Goal: Task Accomplishment & Management: Use online tool/utility

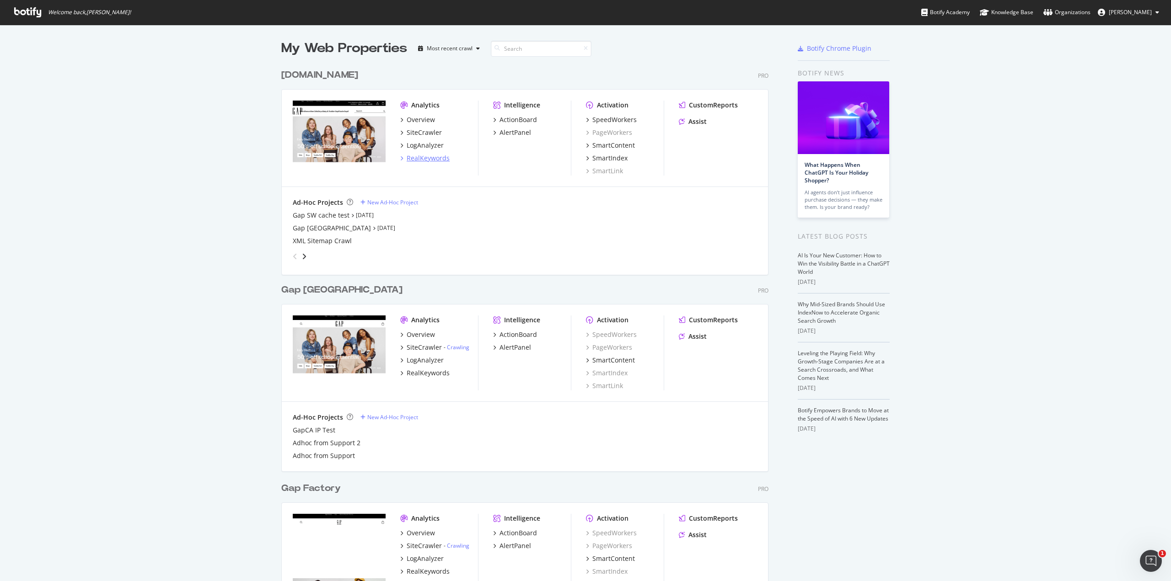
click at [418, 160] on div "RealKeywords" at bounding box center [427, 158] width 43 height 9
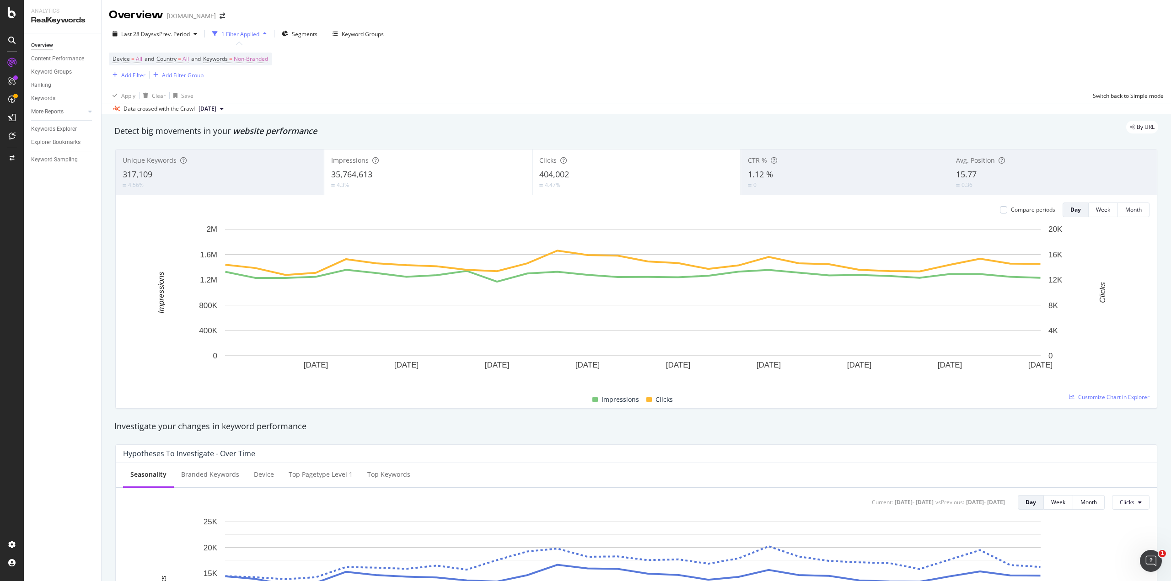
click at [259, 29] on div "1 Filter Applied" at bounding box center [240, 34] width 62 height 14
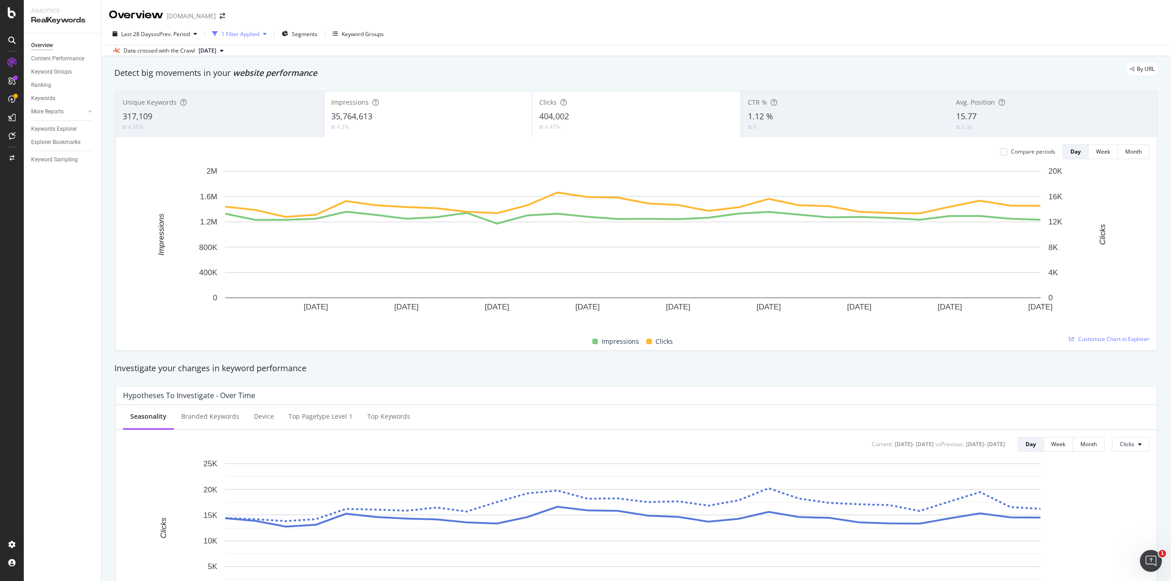
click at [259, 29] on div "1 Filter Applied" at bounding box center [240, 34] width 62 height 14
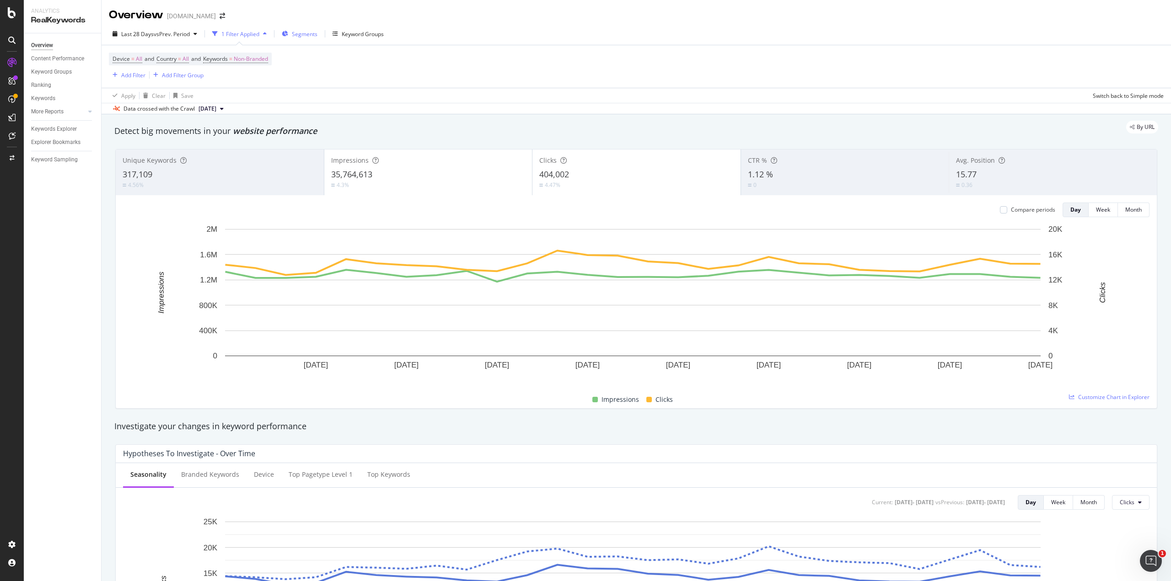
click at [286, 33] on icon "button" at bounding box center [285, 33] width 6 height 5
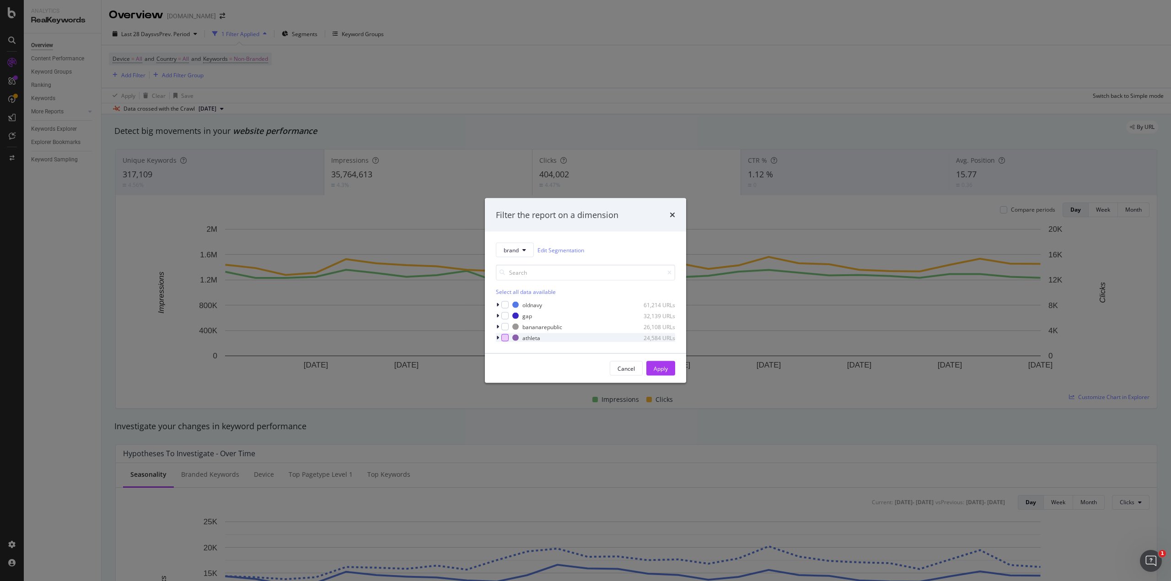
click at [507, 339] on div "modal" at bounding box center [504, 337] width 7 height 7
click at [662, 366] on div "Apply" at bounding box center [660, 368] width 14 height 8
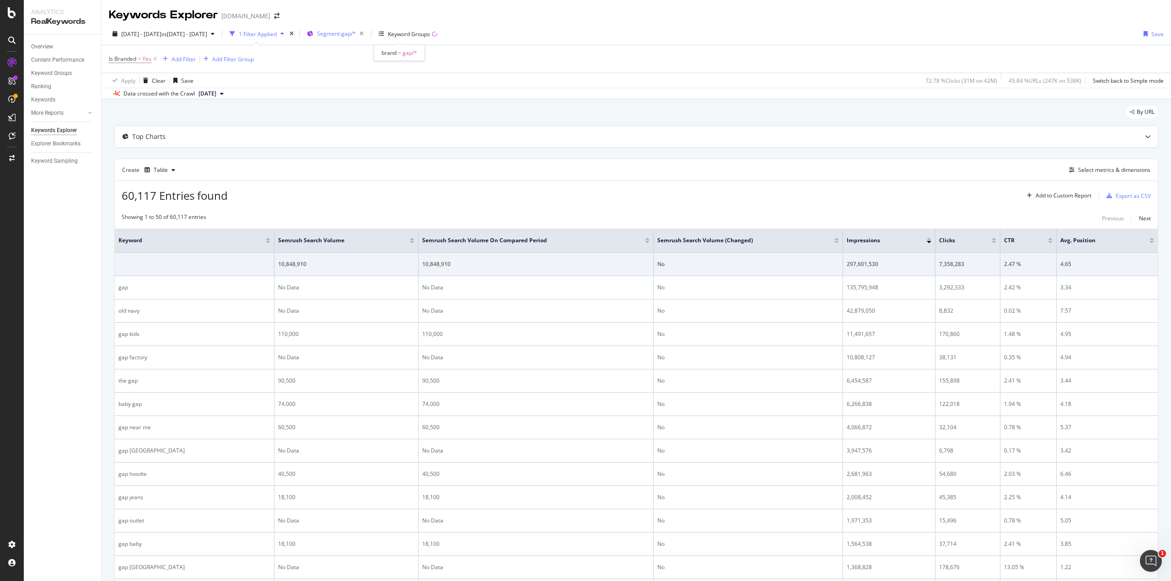
click at [367, 29] on div "Segment: gap/*" at bounding box center [342, 33] width 50 height 13
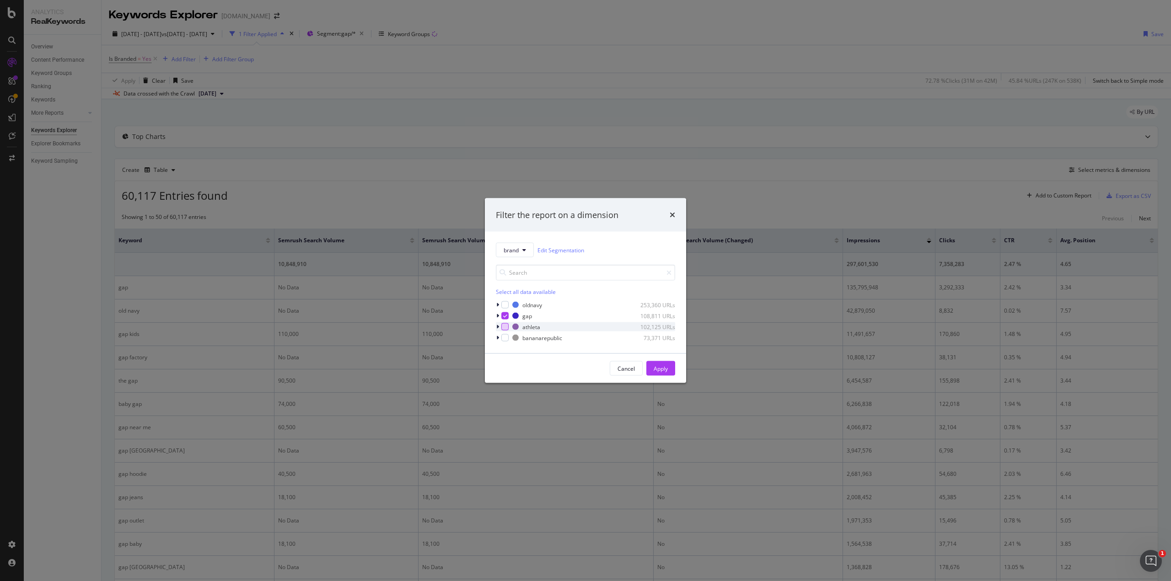
click at [506, 327] on div "modal" at bounding box center [504, 326] width 7 height 7
click at [503, 315] on icon "modal" at bounding box center [505, 316] width 4 height 5
click at [664, 364] on div "Apply" at bounding box center [660, 368] width 14 height 8
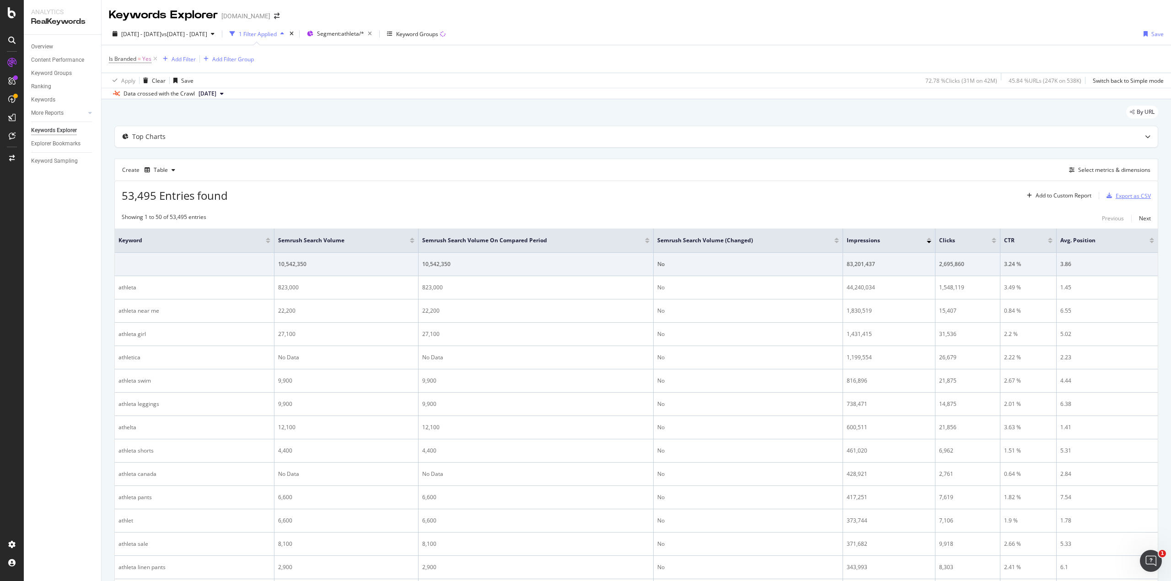
click at [1117, 200] on div "Export as CSV" at bounding box center [1126, 196] width 48 height 14
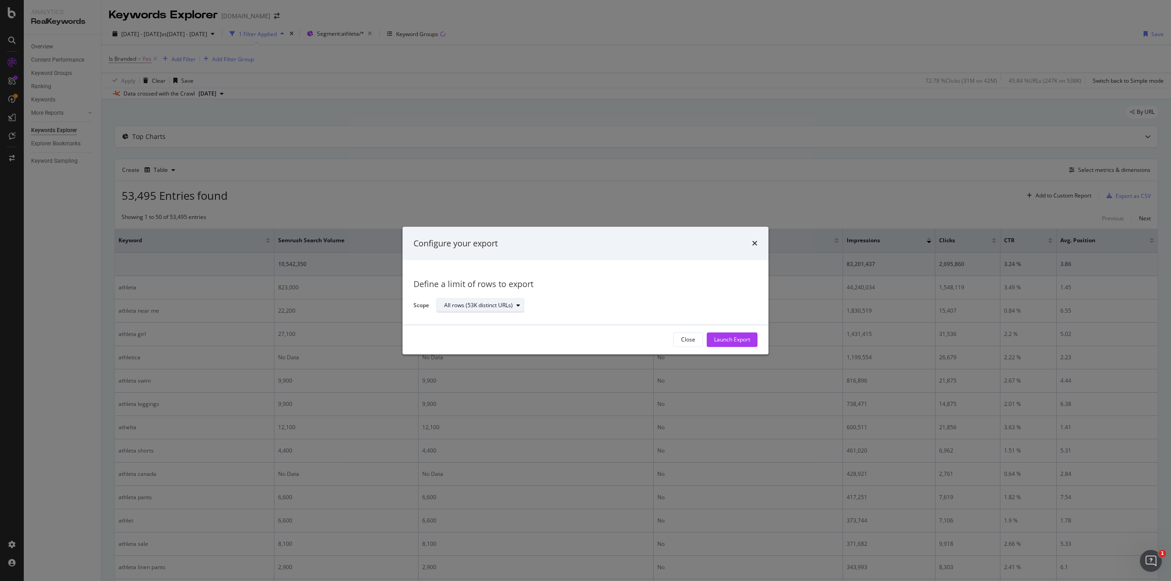
click at [497, 309] on div "All rows (53K distinct URLs)" at bounding box center [478, 305] width 69 height 5
click at [733, 341] on div "Launch Export" at bounding box center [732, 340] width 36 height 8
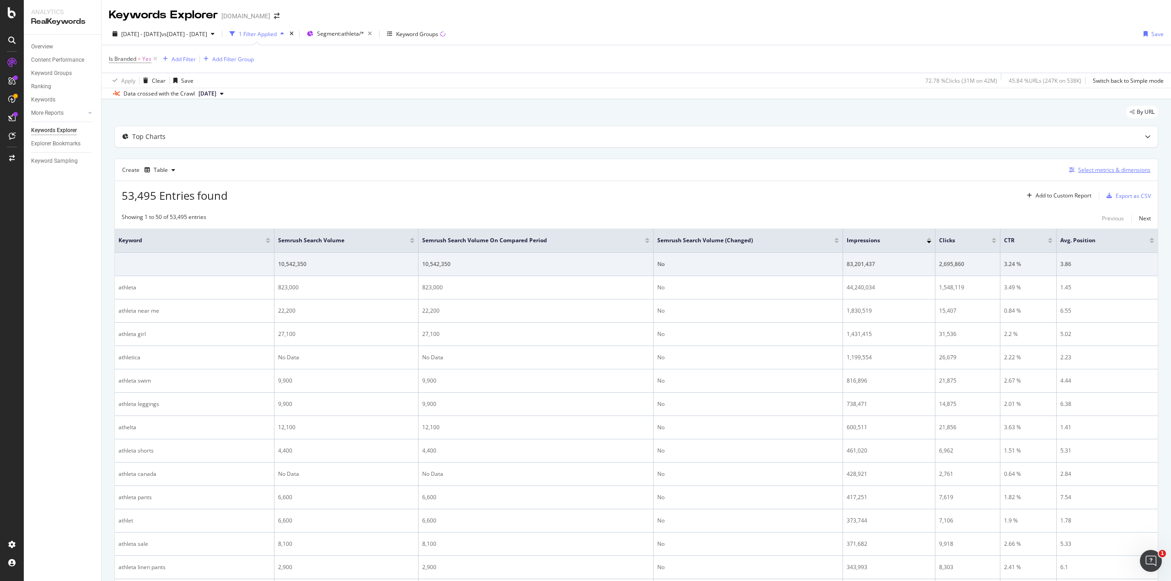
click at [1070, 168] on div "button" at bounding box center [1071, 169] width 13 height 5
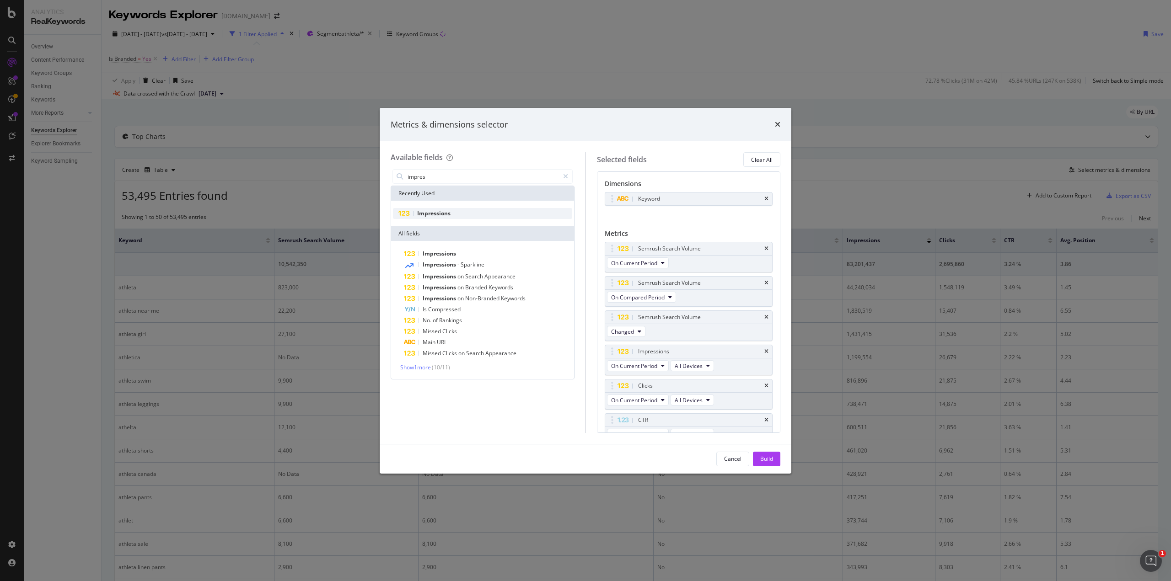
click at [439, 212] on span "Impressions" at bounding box center [433, 213] width 33 height 8
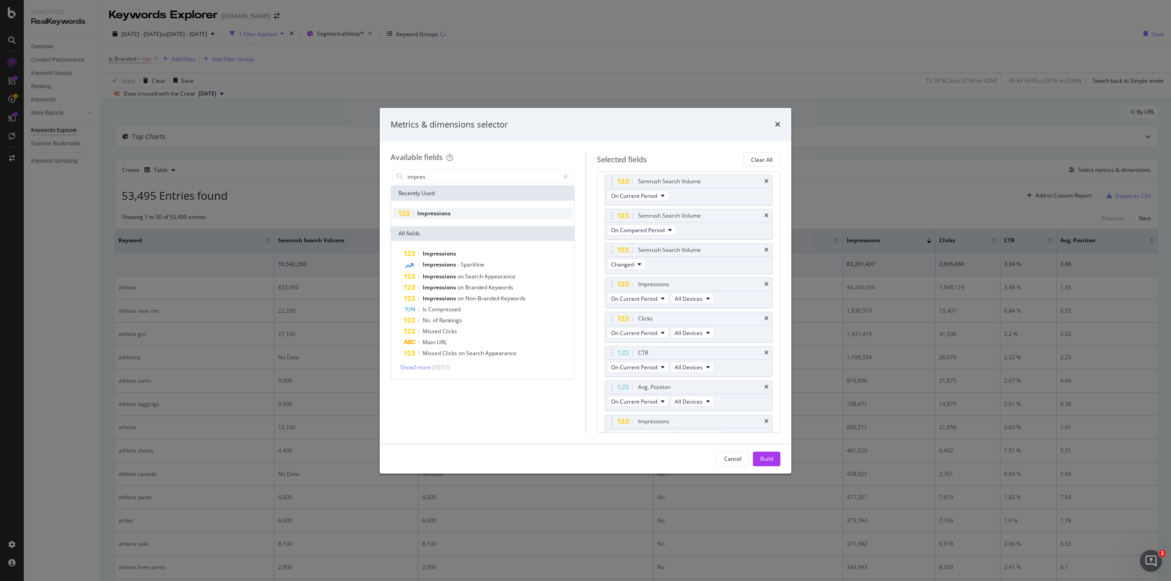
scroll to position [77, 0]
drag, startPoint x: 721, startPoint y: 407, endPoint x: 718, endPoint y: 298, distance: 109.3
click at [718, 298] on body "Analytics RealKeywords Overview Content Performance Keyword Groups Ranking Keyw…" at bounding box center [585, 290] width 1171 height 581
click at [453, 215] on div "Impressions" at bounding box center [482, 213] width 179 height 11
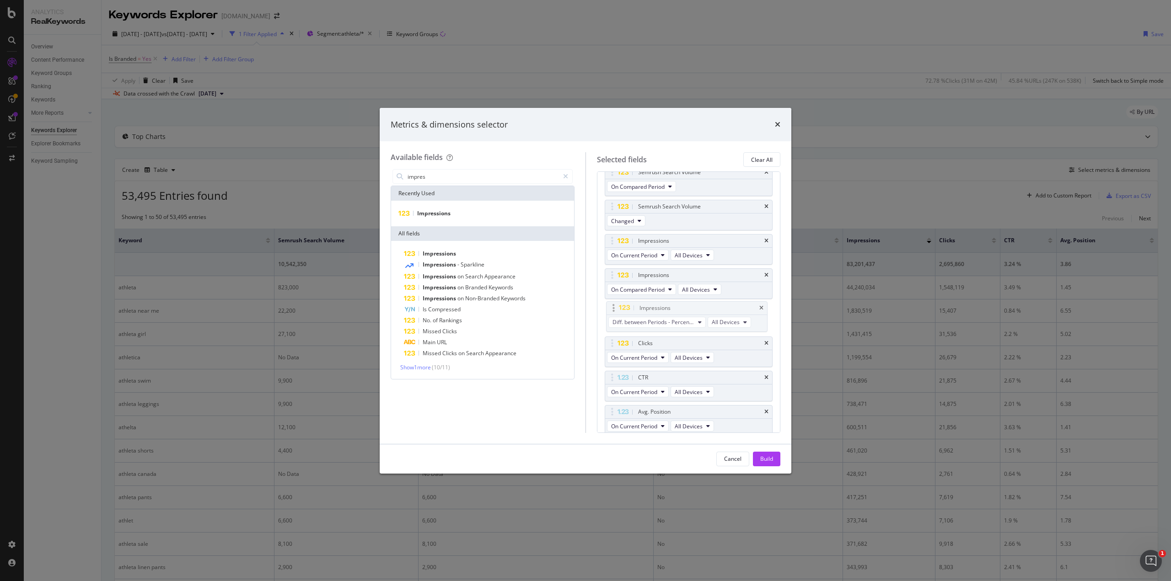
drag, startPoint x: 642, startPoint y: 407, endPoint x: 644, endPoint y: 306, distance: 101.1
click at [644, 306] on body "Analytics RealKeywords Overview Content Performance Keyword Groups Ranking Keyw…" at bounding box center [585, 290] width 1171 height 581
click at [697, 321] on icon "modal" at bounding box center [698, 323] width 4 height 5
click at [422, 213] on span "Clicks" at bounding box center [425, 213] width 16 height 8
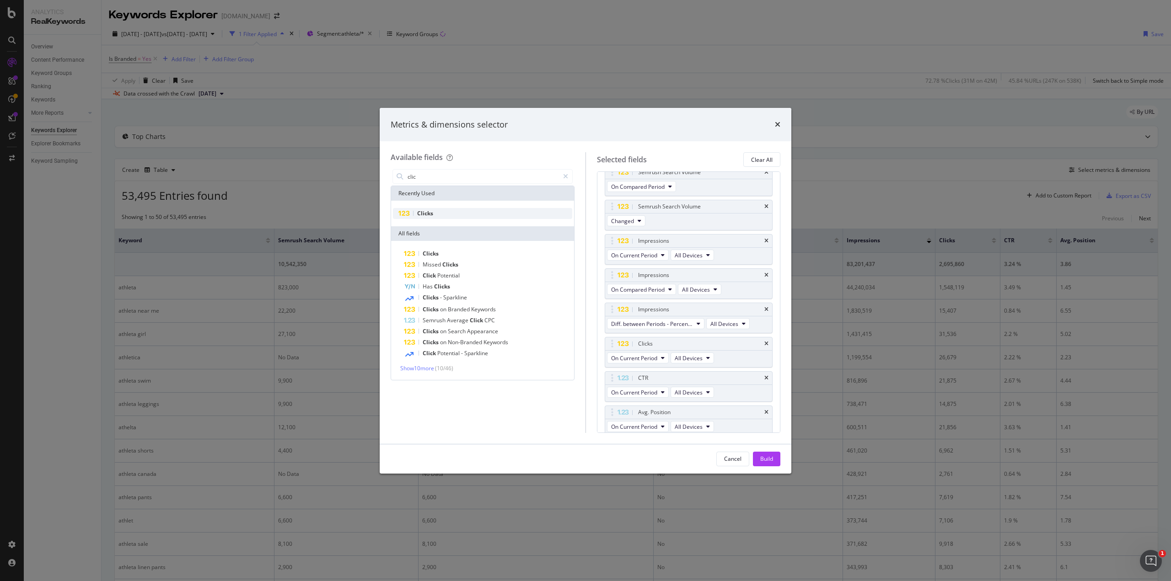
scroll to position [145, 0]
click at [431, 211] on span "Clicks" at bounding box center [425, 213] width 16 height 8
drag, startPoint x: 693, startPoint y: 375, endPoint x: 685, endPoint y: 309, distance: 66.8
click at [685, 309] on body "Analytics RealKeywords Overview Content Performance Keyword Groups Ranking Keyw…" at bounding box center [585, 290] width 1171 height 581
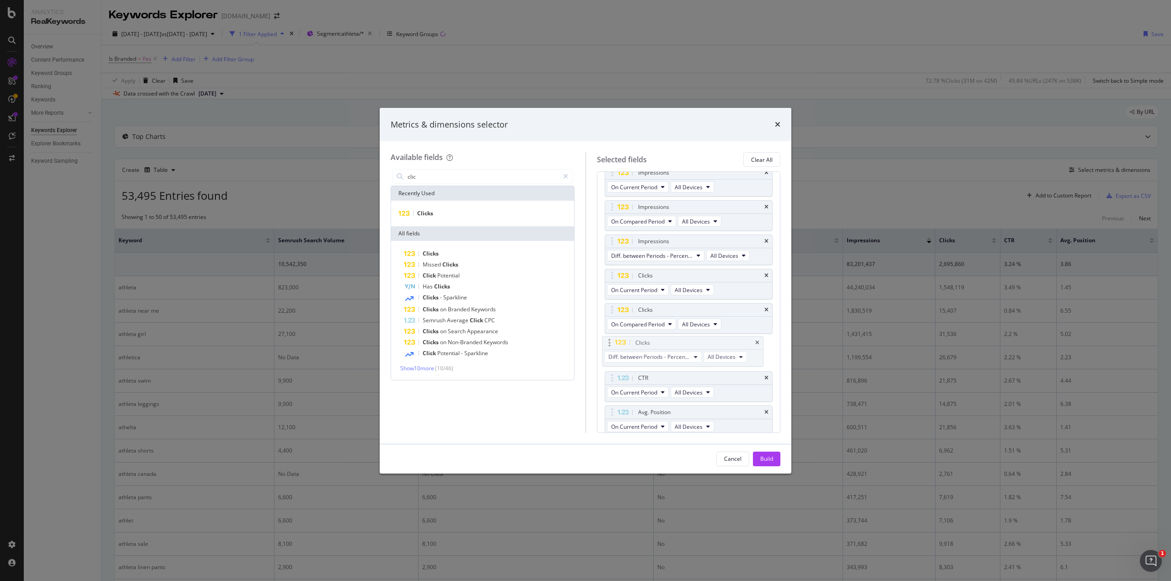
drag, startPoint x: 693, startPoint y: 410, endPoint x: 690, endPoint y: 344, distance: 66.3
click at [690, 344] on body "Analytics RealKeywords Overview Content Performance Keyword Groups Ranking Keyw…" at bounding box center [585, 290] width 1171 height 581
click at [433, 254] on div "CTR" at bounding box center [488, 253] width 168 height 11
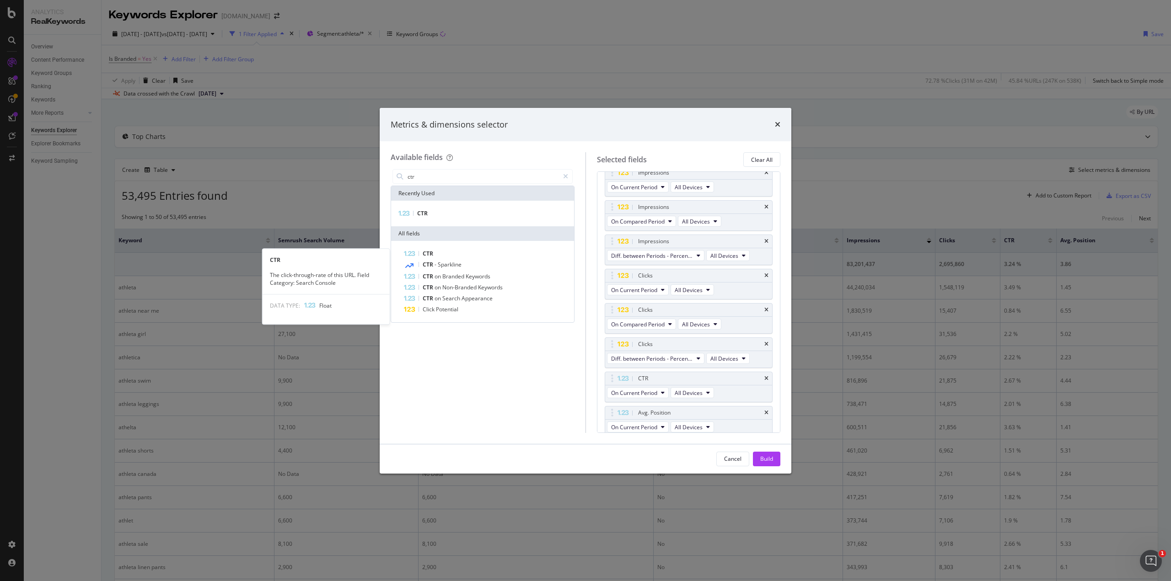
scroll to position [213, 0]
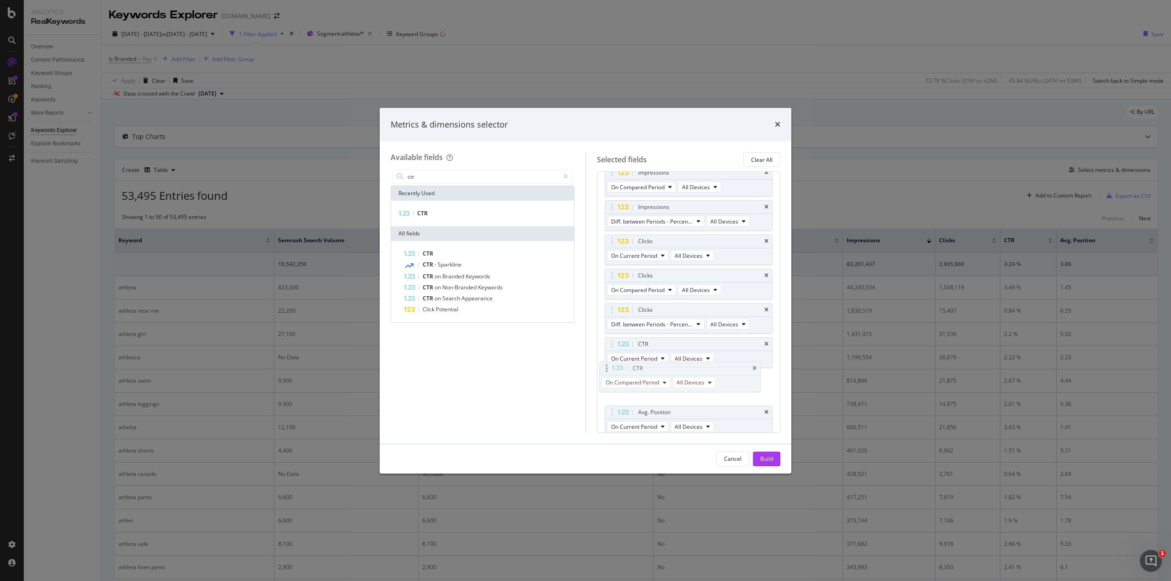
drag, startPoint x: 667, startPoint y: 407, endPoint x: 662, endPoint y: 366, distance: 41.0
click at [662, 366] on body "Analytics RealKeywords Overview Content Performance Keyword Groups Ranking Keyw…" at bounding box center [585, 290] width 1171 height 581
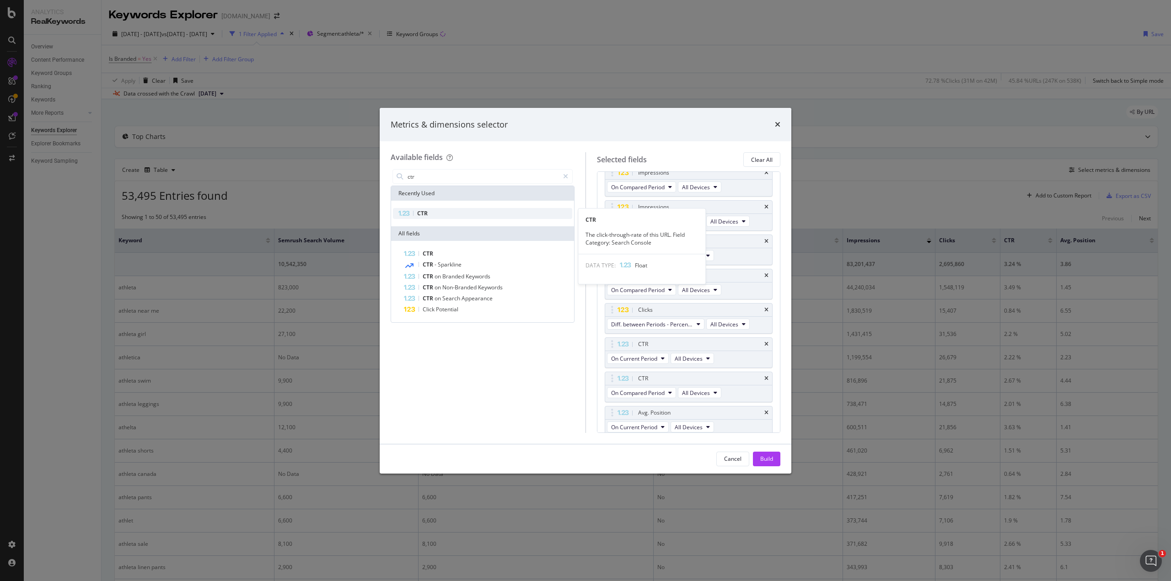
click at [427, 211] on span "CTR" at bounding box center [422, 213] width 11 height 8
drag, startPoint x: 695, startPoint y: 408, endPoint x: 694, endPoint y: 377, distance: 31.6
click at [694, 377] on body "Analytics RealKeywords Overview Content Performance Keyword Groups Ranking Keyw…" at bounding box center [585, 290] width 1171 height 581
click at [699, 391] on icon "modal" at bounding box center [698, 392] width 4 height 5
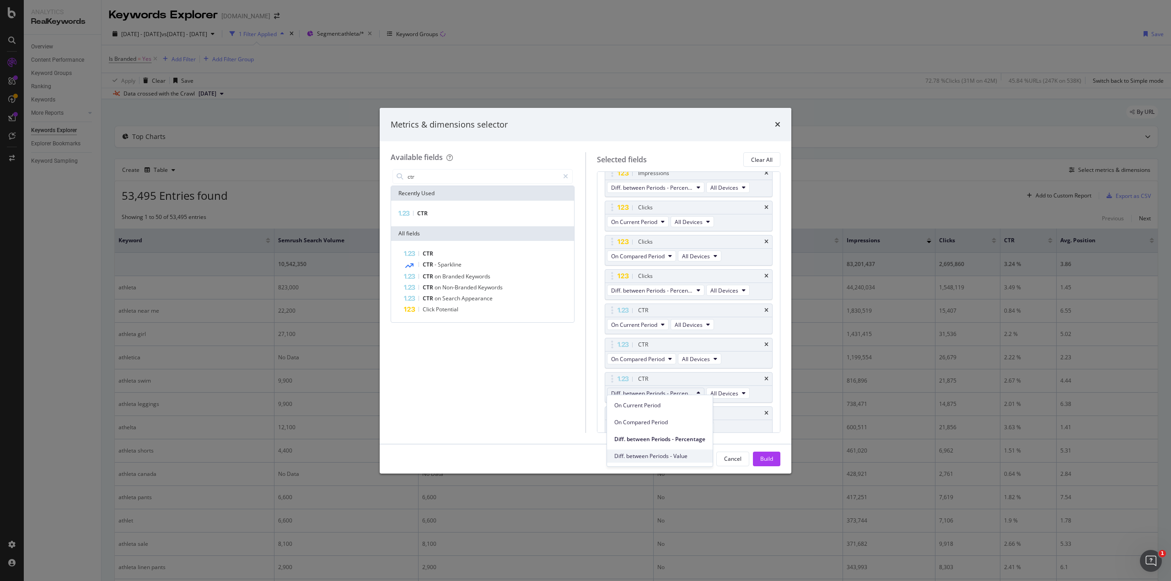
click at [672, 453] on span "Diff. between Periods - Value" at bounding box center [659, 456] width 91 height 8
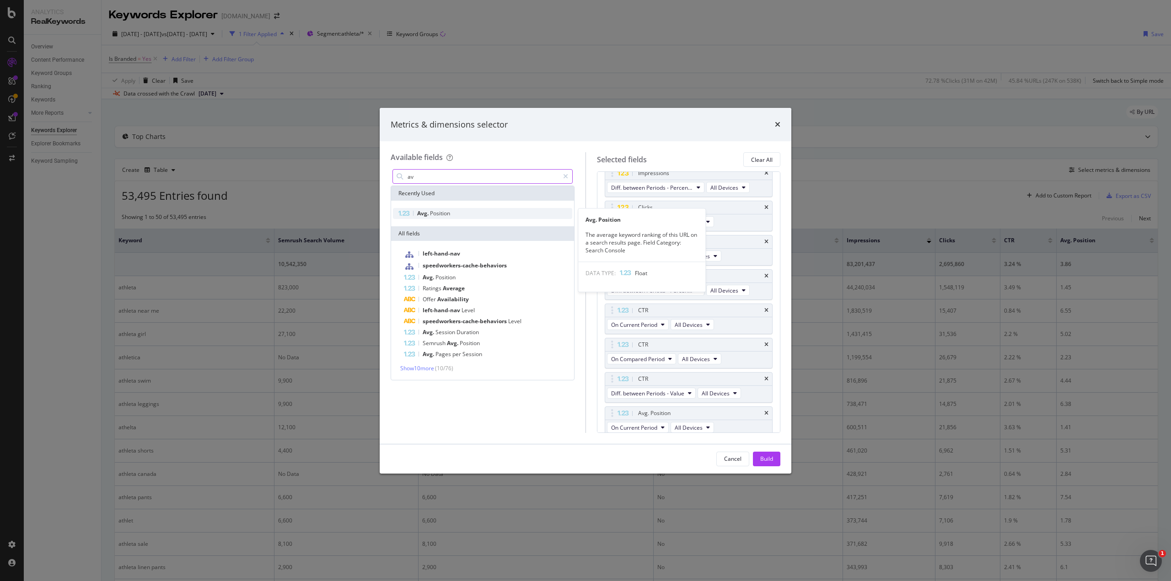
type input "av"
click at [444, 211] on span "Position" at bounding box center [440, 213] width 20 height 8
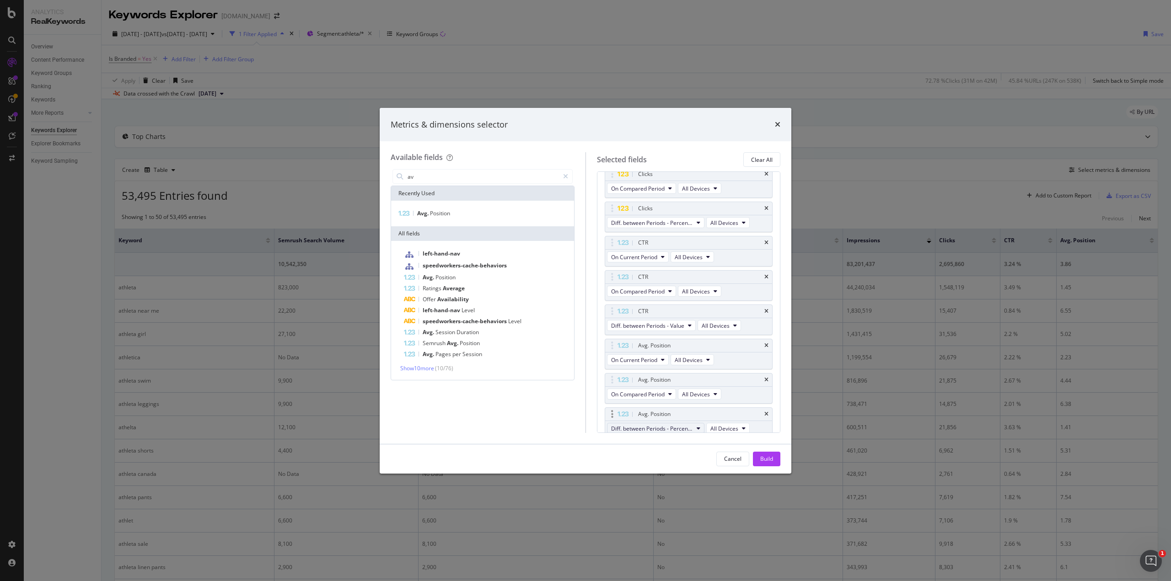
click at [692, 425] on span "Diff. between Periods - Percentage" at bounding box center [652, 429] width 82 height 8
click at [668, 484] on div "Diff. between Periods - Value" at bounding box center [660, 489] width 106 height 13
click at [771, 458] on div "Build" at bounding box center [766, 459] width 13 height 8
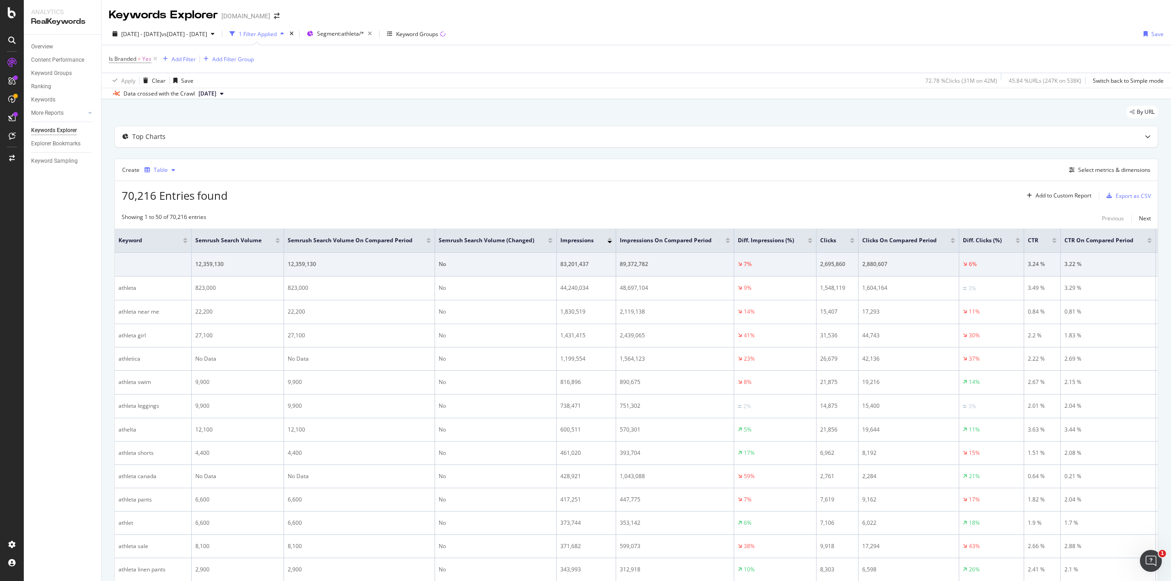
click at [172, 169] on icon "button" at bounding box center [173, 169] width 4 height 5
click at [1122, 193] on div "Export as CSV" at bounding box center [1132, 196] width 35 height 8
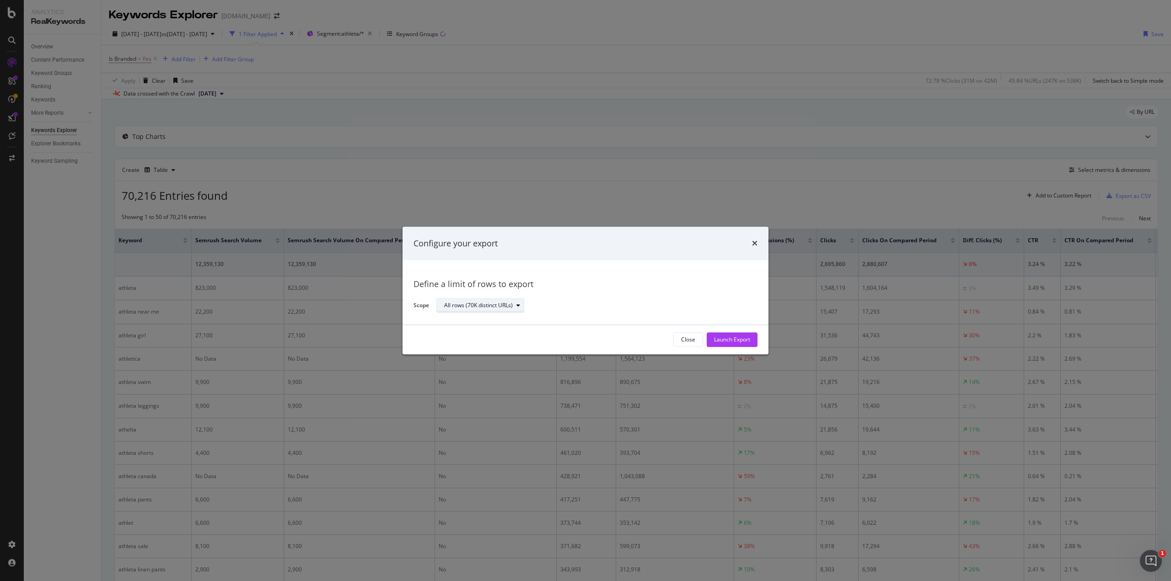
click at [515, 308] on div "modal" at bounding box center [518, 305] width 11 height 5
click at [715, 340] on div "Launch Export" at bounding box center [732, 340] width 36 height 8
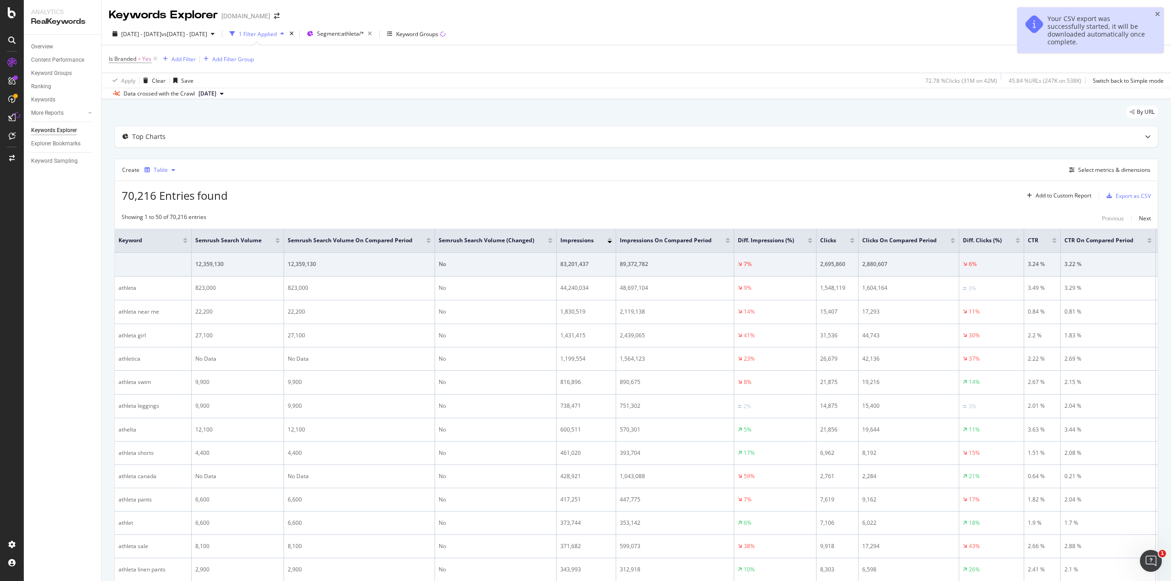
click at [166, 170] on div "Table" at bounding box center [161, 169] width 14 height 5
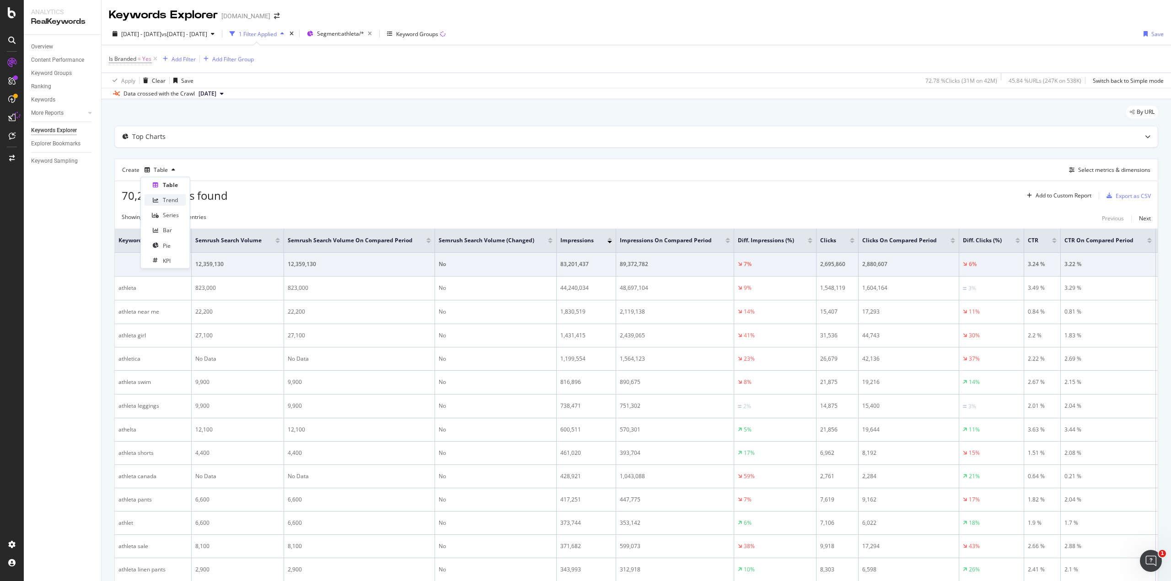
click at [166, 200] on div "Trend" at bounding box center [170, 200] width 15 height 8
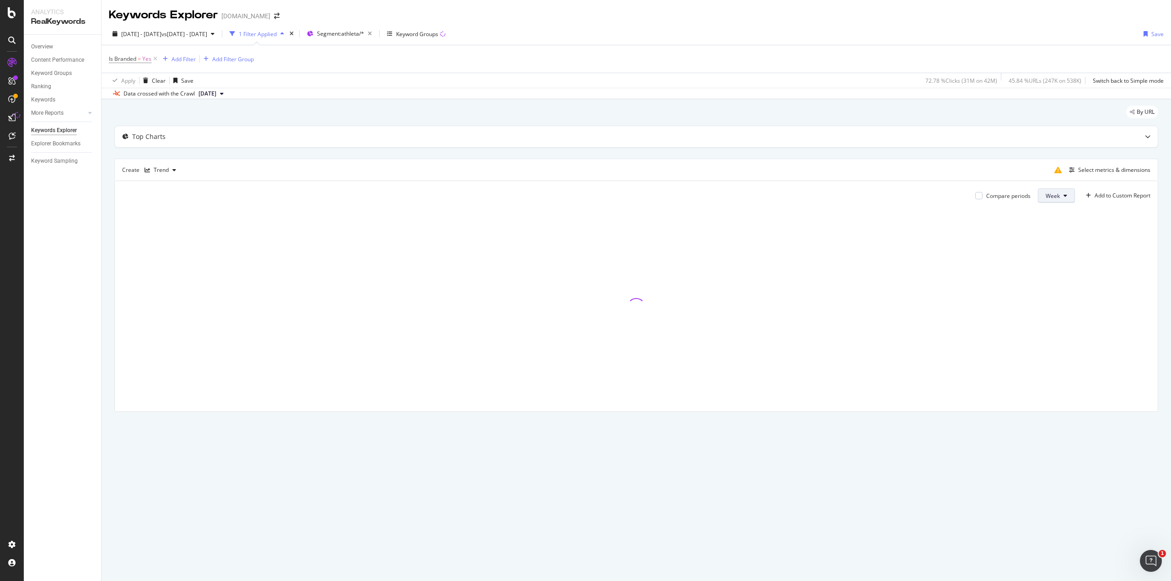
click at [1066, 196] on button "Week" at bounding box center [1055, 195] width 37 height 15
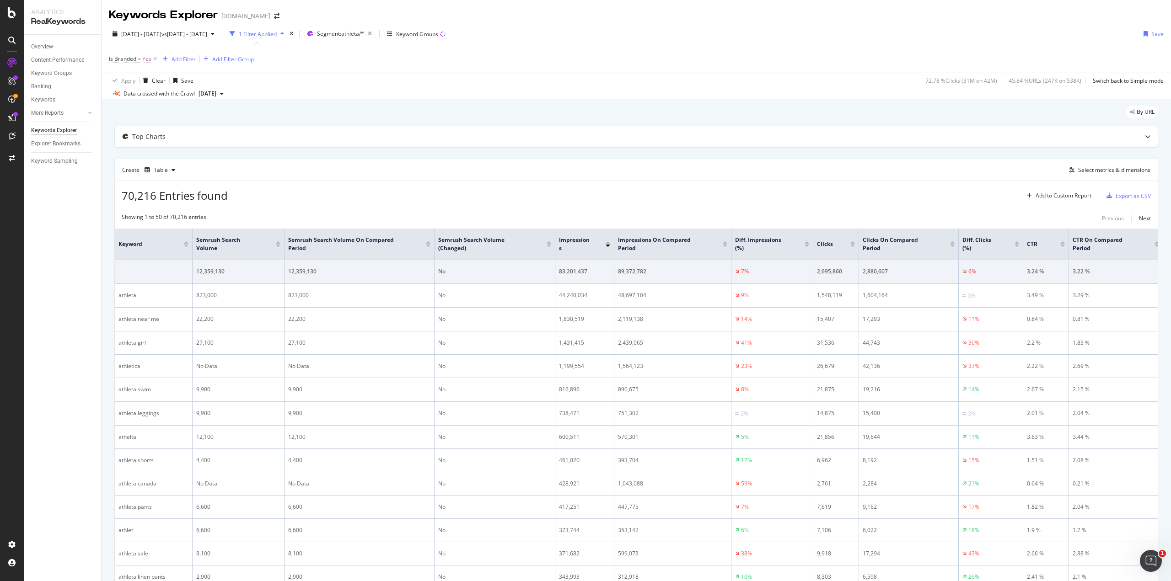
click at [277, 33] on div "1 Filter Applied" at bounding box center [258, 34] width 38 height 8
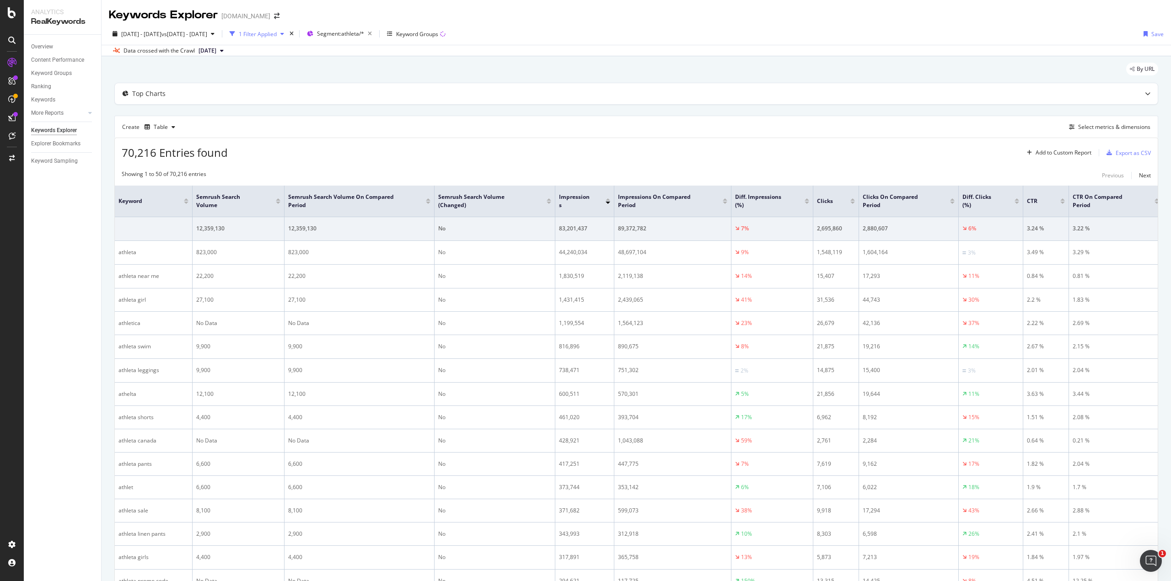
click at [277, 33] on div "1 Filter Applied" at bounding box center [258, 34] width 38 height 8
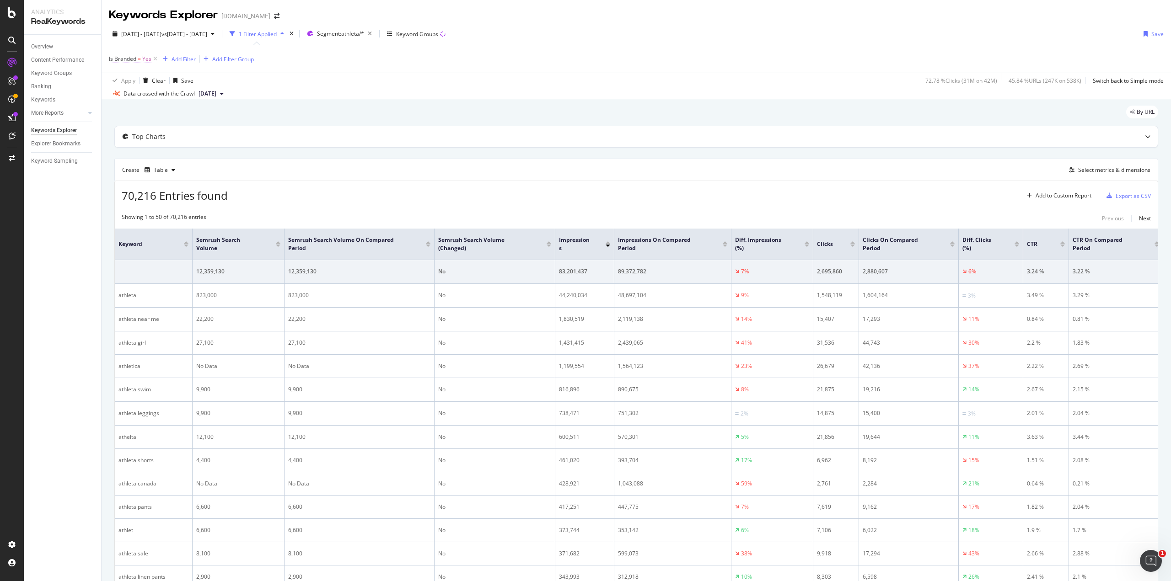
click at [144, 59] on span "Yes" at bounding box center [146, 59] width 9 height 13
click at [129, 79] on icon at bounding box center [129, 80] width 6 height 5
click at [126, 109] on span "No" at bounding box center [124, 111] width 7 height 8
click at [211, 100] on div "Apply" at bounding box center [210, 100] width 14 height 8
click at [1123, 196] on div "Export as CSV" at bounding box center [1132, 196] width 35 height 8
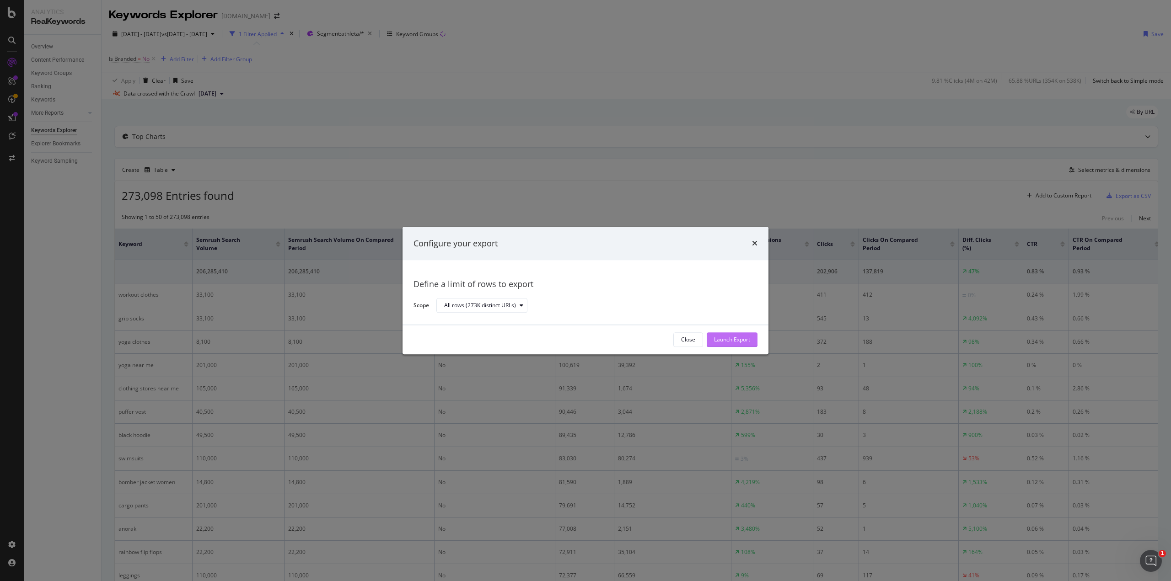
click at [733, 340] on div "Launch Export" at bounding box center [732, 340] width 36 height 8
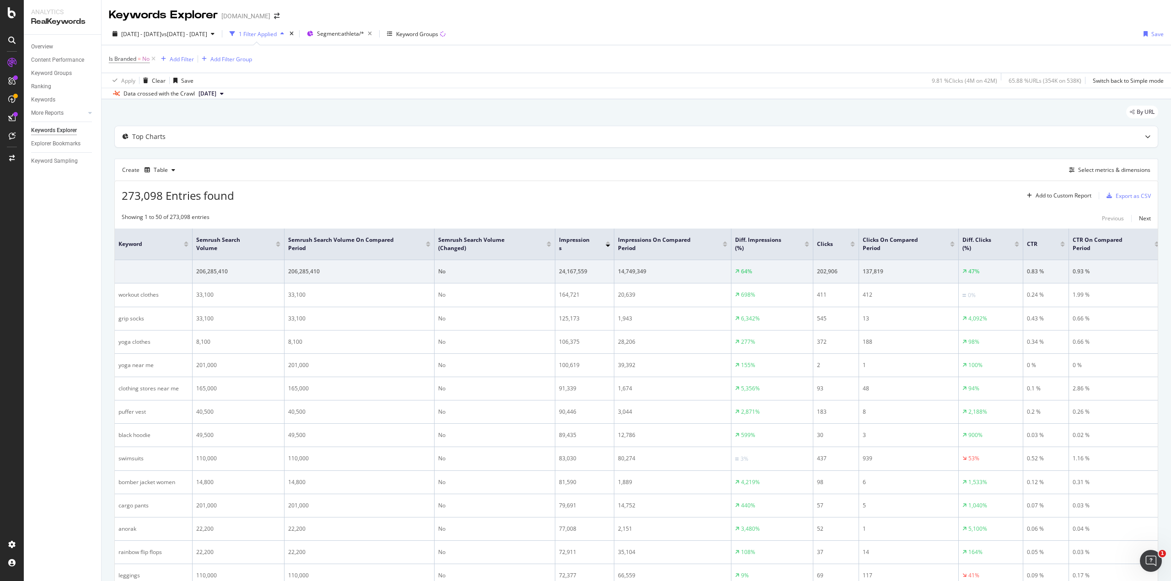
click at [277, 31] on div "1 Filter Applied" at bounding box center [258, 34] width 38 height 8
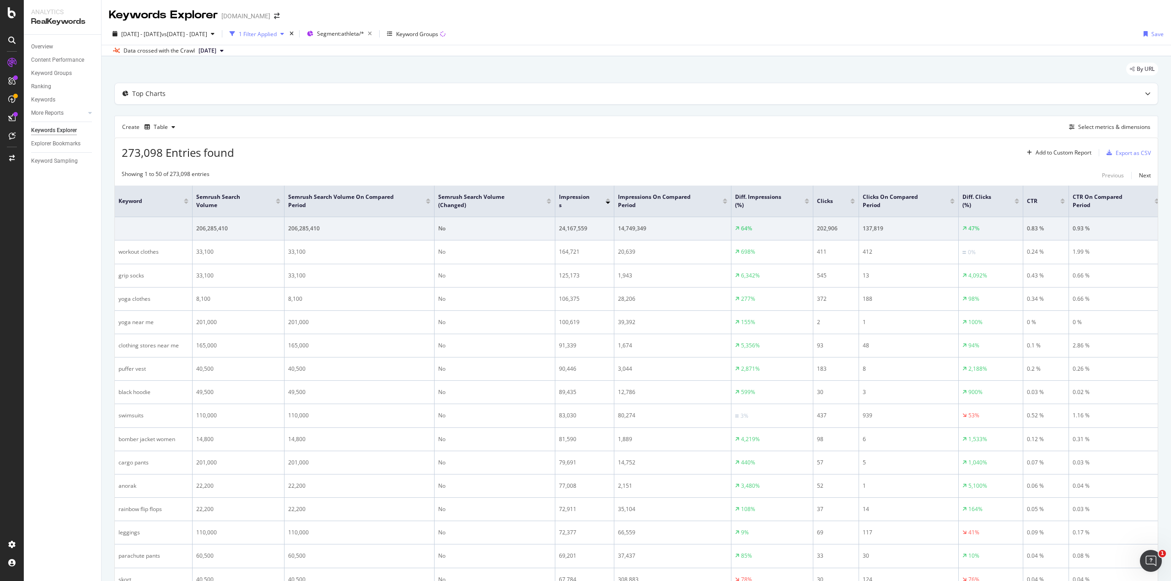
click at [277, 31] on div "1 Filter Applied" at bounding box center [258, 34] width 38 height 8
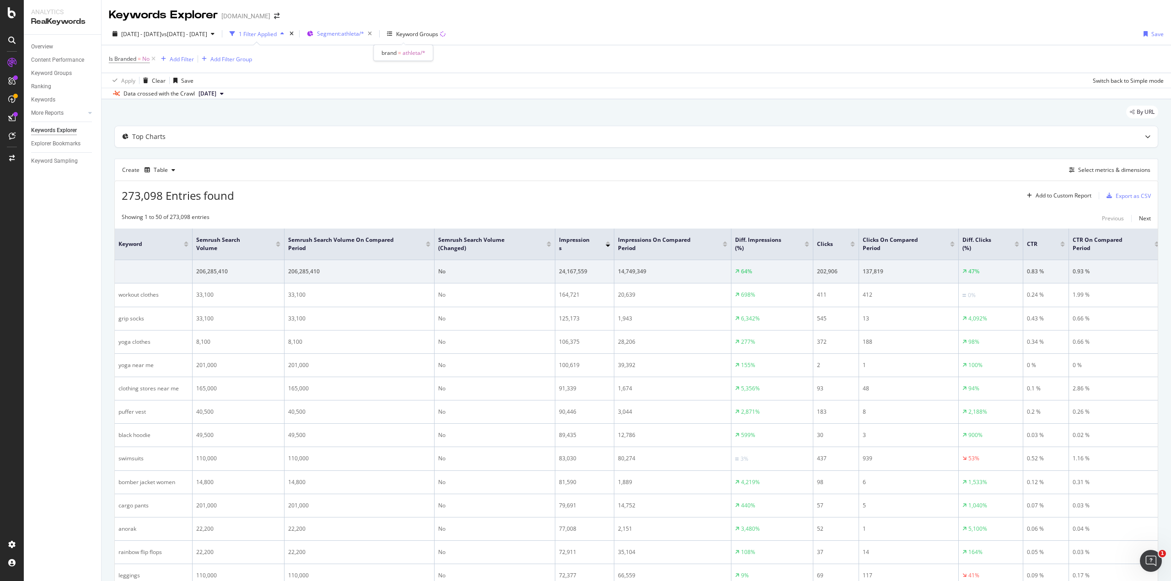
click at [364, 33] on span "Segment: athleta/*" at bounding box center [340, 34] width 47 height 8
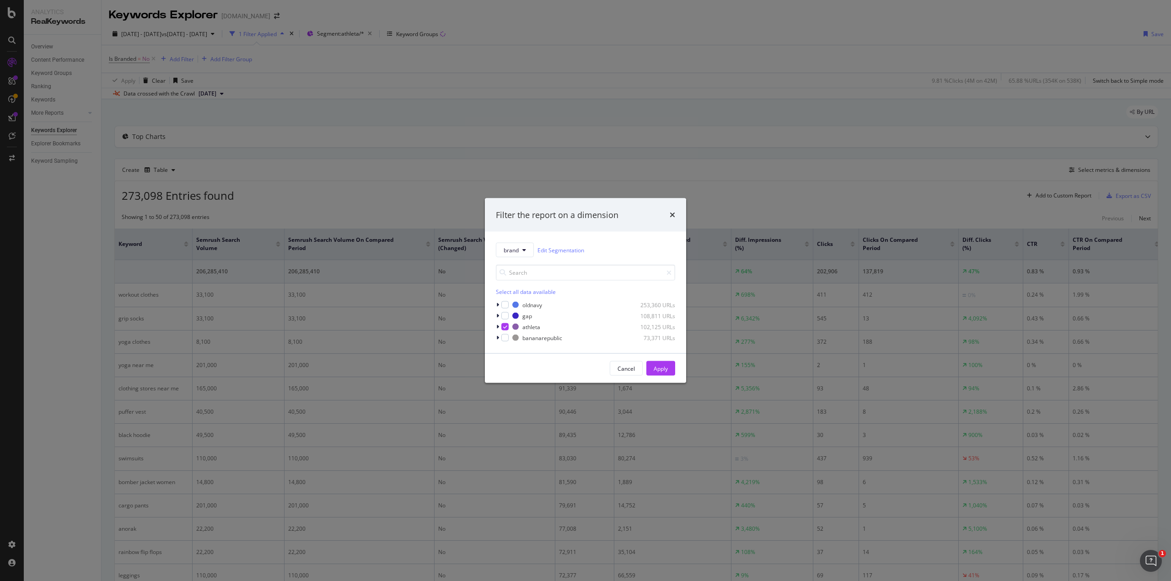
click at [383, 35] on div "Filter the report on a dimension brand Edit Segmentation Select all data availa…" at bounding box center [585, 290] width 1171 height 581
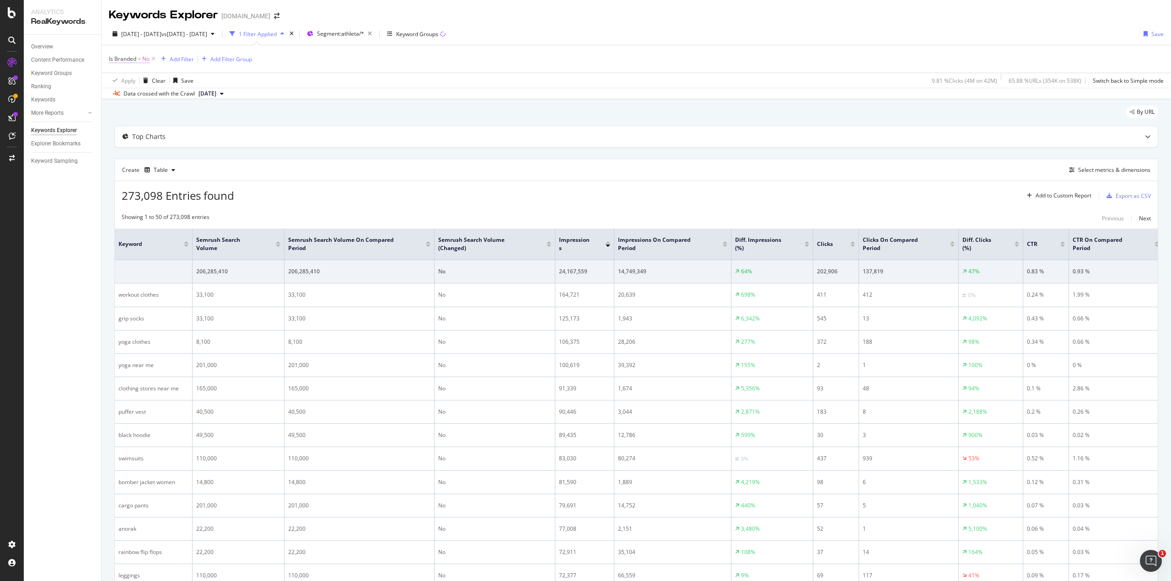
click at [136, 59] on span "Is Branded = No" at bounding box center [129, 59] width 41 height 8
click at [133, 77] on div "No" at bounding box center [167, 80] width 101 height 15
click at [127, 94] on div "Yes" at bounding box center [168, 99] width 98 height 12
click at [200, 103] on button "Apply" at bounding box center [204, 99] width 27 height 9
click at [1045, 193] on div "Add to Custom Report" at bounding box center [1063, 195] width 56 height 5
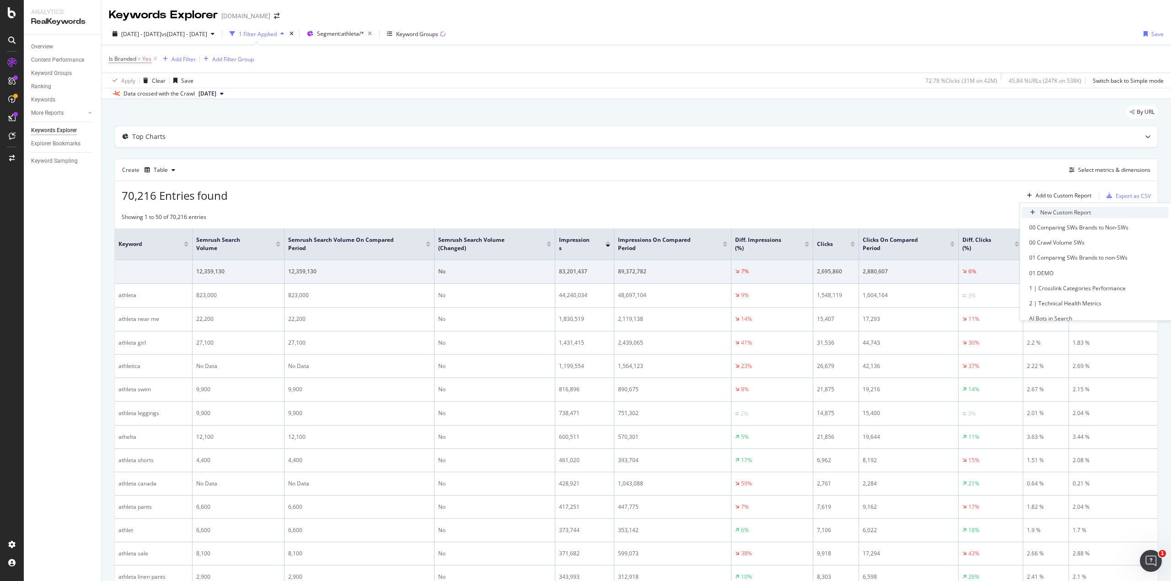
click at [1049, 214] on div "New Custom Report" at bounding box center [1065, 213] width 51 height 8
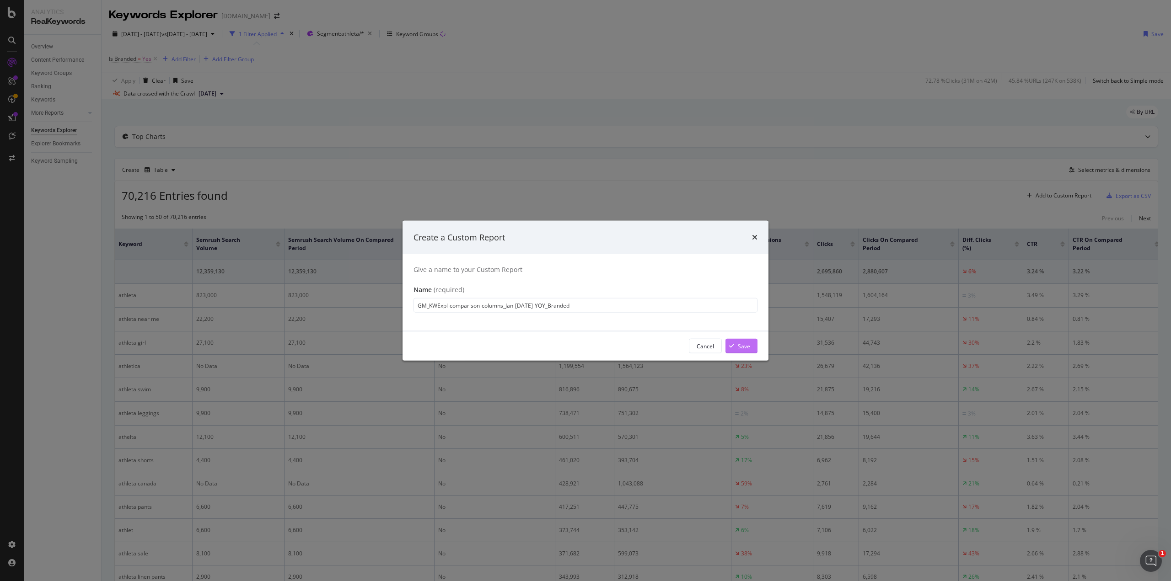
type input "GM_KWExpl-comparison-columns_Jan-Jul-YOY_Branded"
click at [739, 347] on div "Save" at bounding box center [744, 346] width 12 height 8
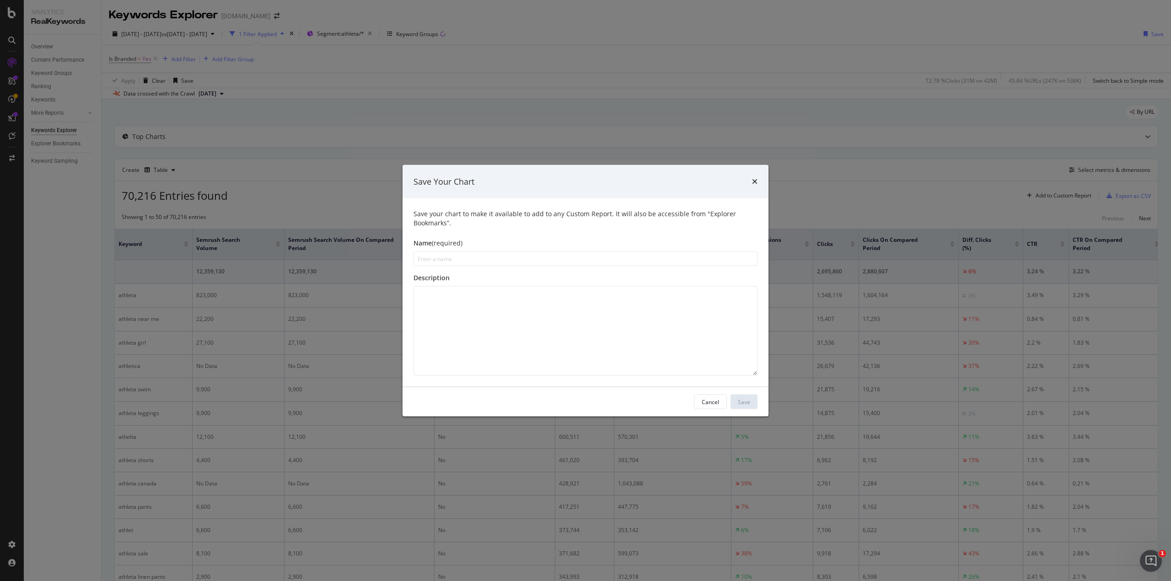
click at [490, 282] on div "Description" at bounding box center [585, 277] width 344 height 9
click at [447, 260] on input "modal" at bounding box center [585, 258] width 344 height 15
click at [705, 403] on div "Cancel" at bounding box center [709, 402] width 17 height 8
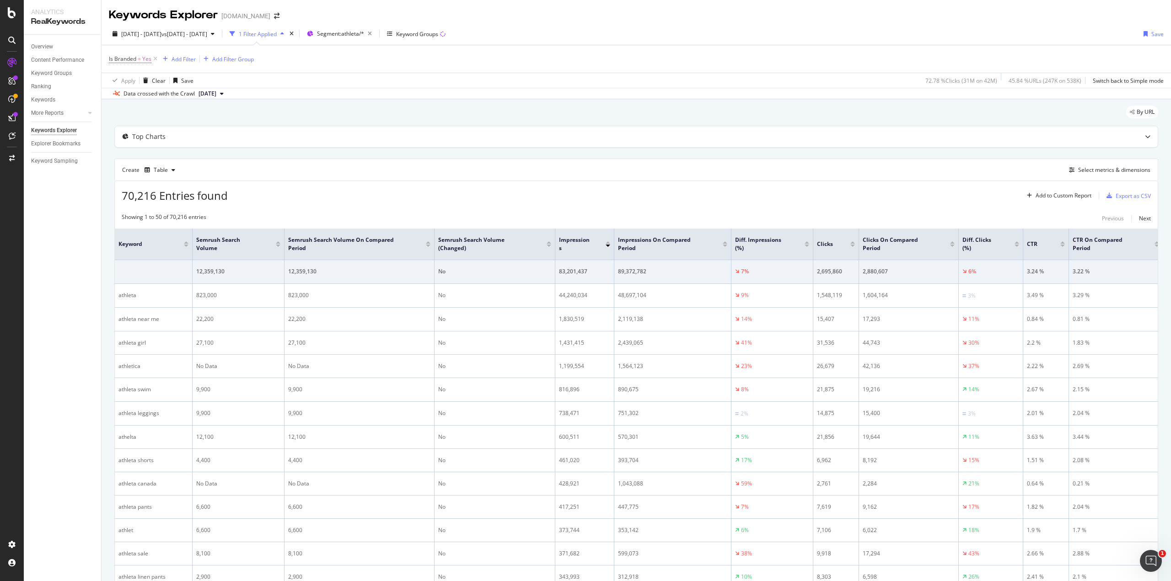
click at [711, 169] on div "Create Table Select metrics & dimensions" at bounding box center [635, 170] width 1043 height 22
click at [1064, 194] on div "Add to Custom Report" at bounding box center [1063, 195] width 56 height 5
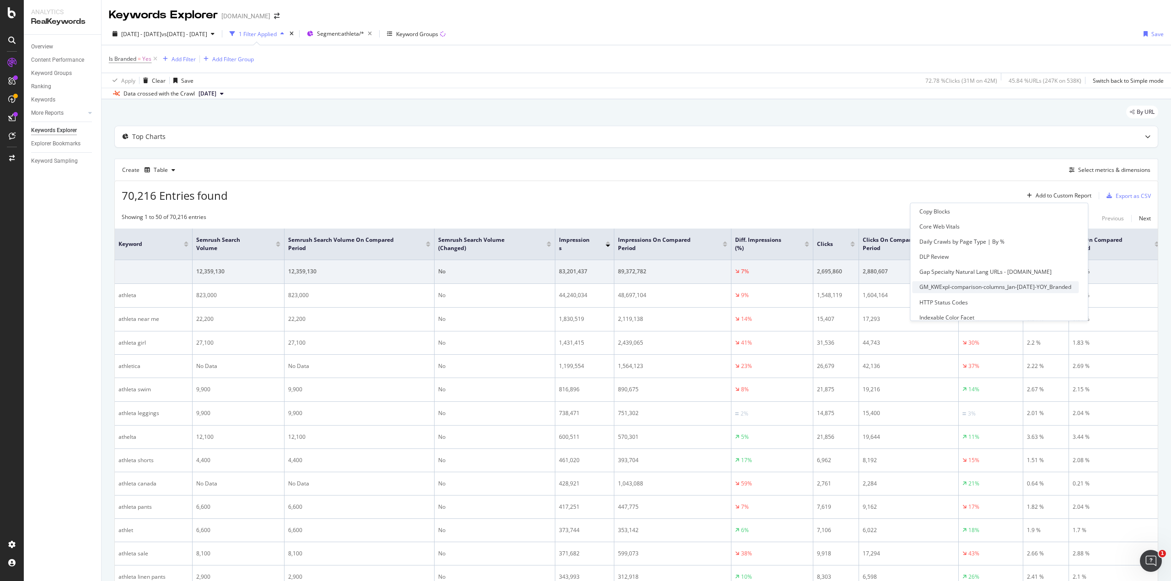
click at [968, 288] on div "GM_KWExpl-comparison-columns_Jan-Jul-YOY_Branded" at bounding box center [995, 287] width 152 height 8
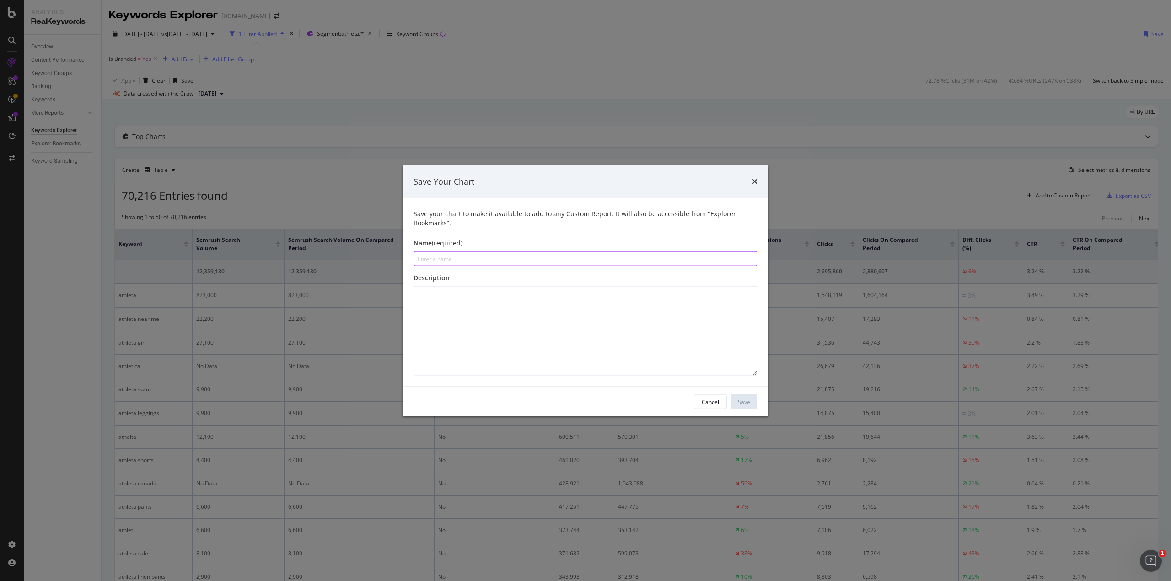
paste input "GM_KWExpl-comparison-columns_Jan-Jul-YOY_Branded"
type input "GM_KWExpl-comparison-columns_Jan-Jul-YOY_Branded"
click at [443, 299] on textarea "modal" at bounding box center [585, 331] width 344 height 90
type textarea "Compares following metrics Jan-Jul YOY for keywords: SEMrush search volume, imp…"
click at [430, 258] on input "GM_KWExpl-comparison-columns_Jan-Jul-YOY_Branded" at bounding box center [585, 258] width 344 height 15
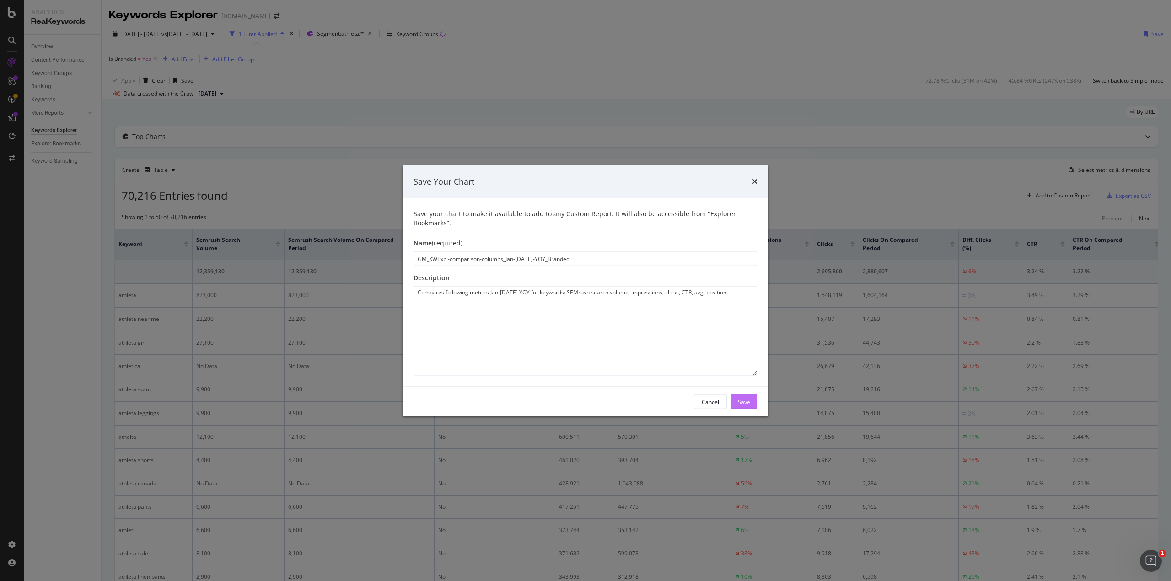
click at [743, 401] on div "Save" at bounding box center [744, 402] width 12 height 8
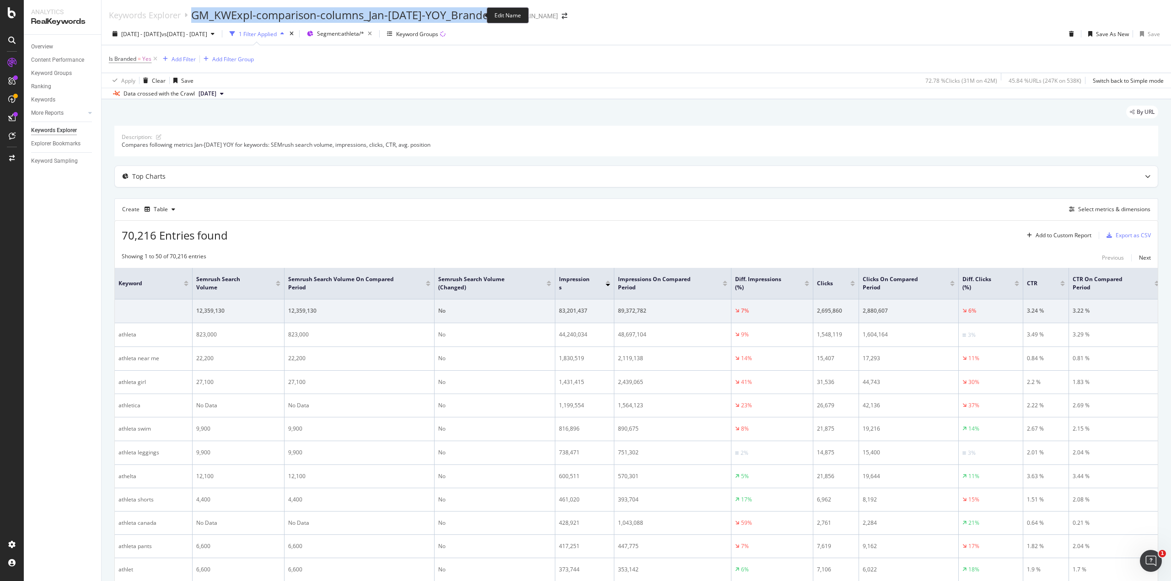
drag, startPoint x: 191, startPoint y: 13, endPoint x: 476, endPoint y: 14, distance: 284.4
click at [476, 14] on div "GM_KWExpl-comparison-columns_Jan-Jul-YOY_Branded" at bounding box center [348, 15] width 314 height 16
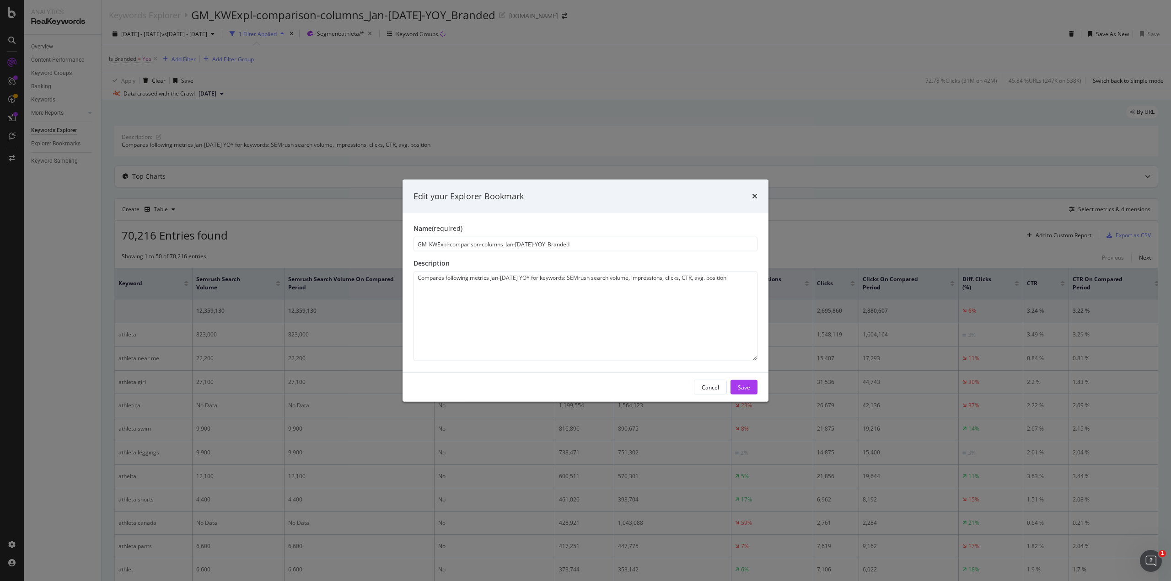
click at [495, 247] on input "GM_KWExpl-comparison-columns_Jan-Jul-YOY_Branded" at bounding box center [585, 244] width 344 height 15
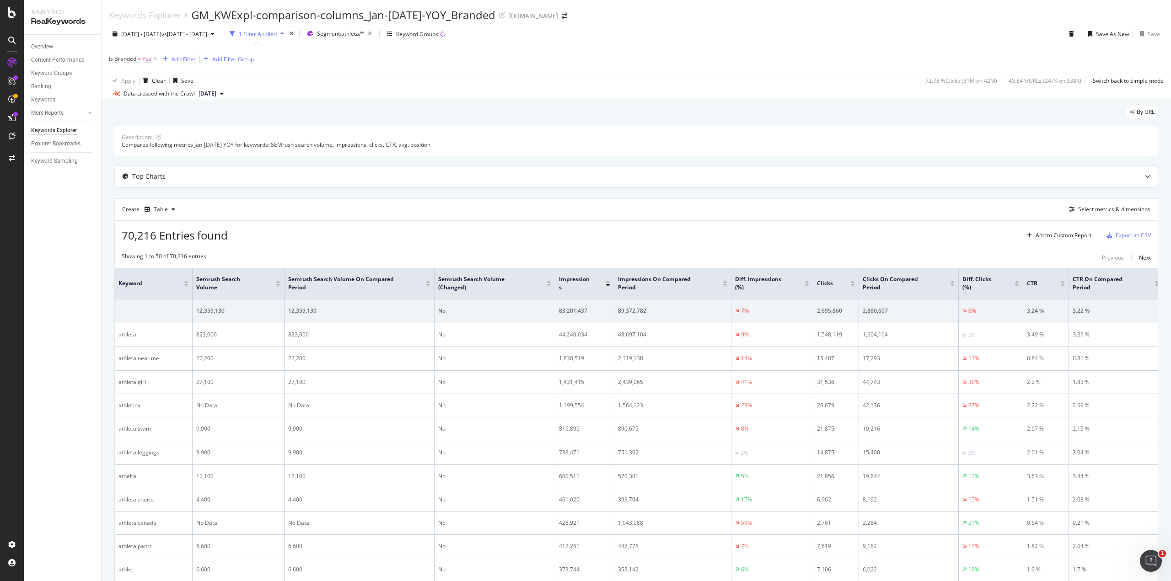
click at [182, 61] on div "Add Filter" at bounding box center [183, 59] width 24 height 8
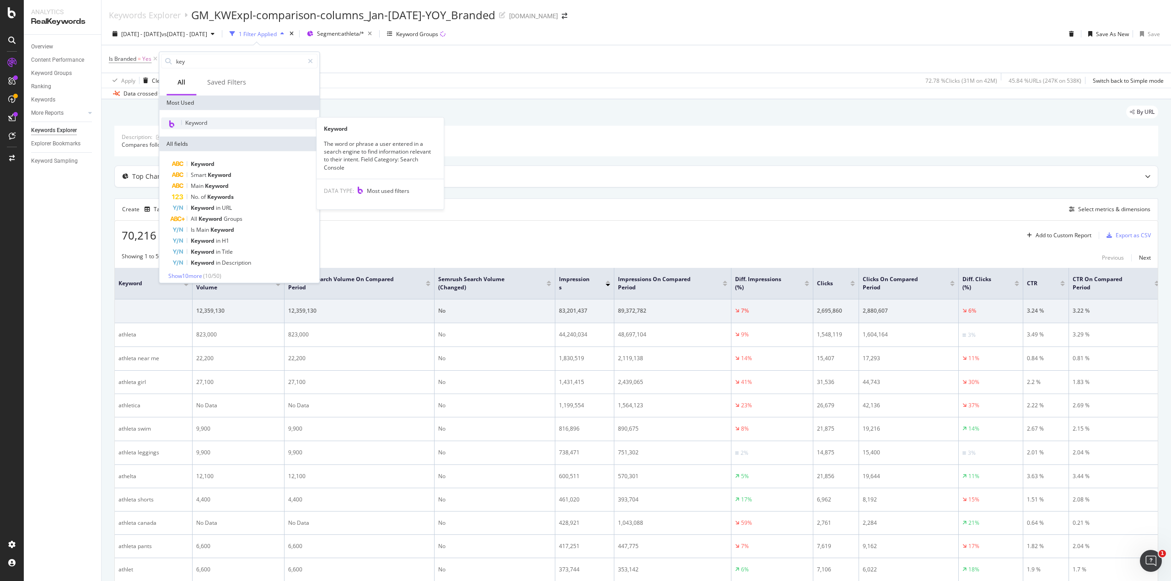
type input "key"
click at [201, 123] on span "Keyword" at bounding box center [196, 123] width 22 height 8
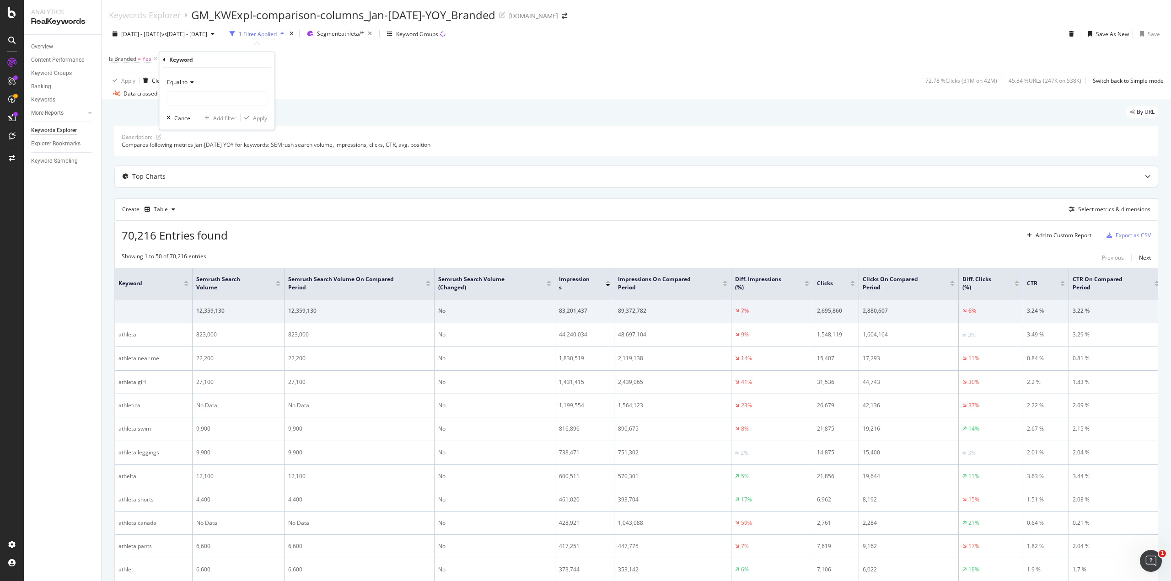
click at [191, 84] on icon at bounding box center [190, 82] width 6 height 5
click at [191, 169] on span "Contains" at bounding box center [182, 172] width 22 height 8
click at [186, 96] on input "text" at bounding box center [217, 98] width 100 height 15
type input "athletic"
click at [259, 117] on div "Apply" at bounding box center [260, 118] width 14 height 8
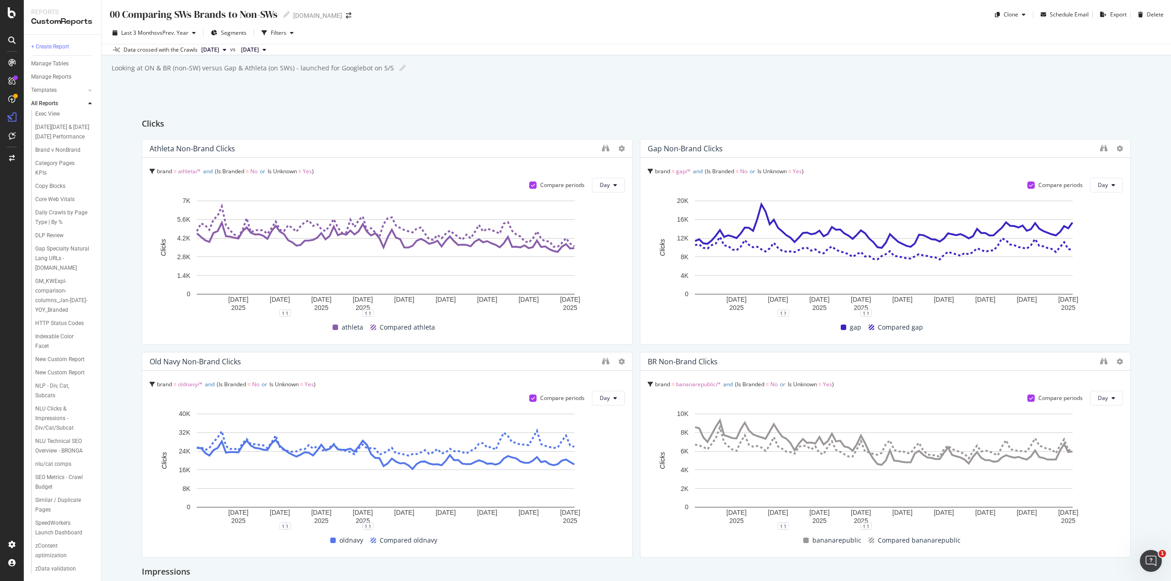
scroll to position [177, 0]
click at [54, 295] on div "GM_KWExpl-comparison-columns_Jan-[DATE]-YOY_Branded" at bounding box center [63, 296] width 56 height 38
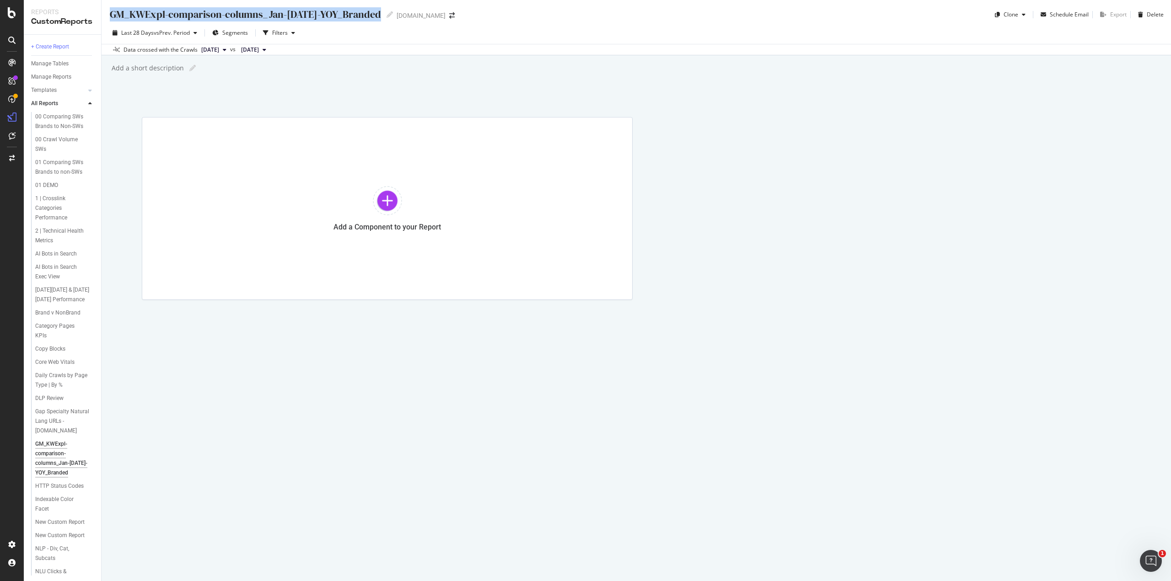
drag, startPoint x: 110, startPoint y: 13, endPoint x: 366, endPoint y: 15, distance: 256.1
click at [366, 15] on div "GM_KWExpl-comparison-columns_Jan-Jul-YOY_Branded GM_KWExpl-comparison-columns_J…" at bounding box center [251, 14] width 284 height 14
copy div "GM_KWExpl-comparison-columns_Jan-[DATE]-YOY_Branded"
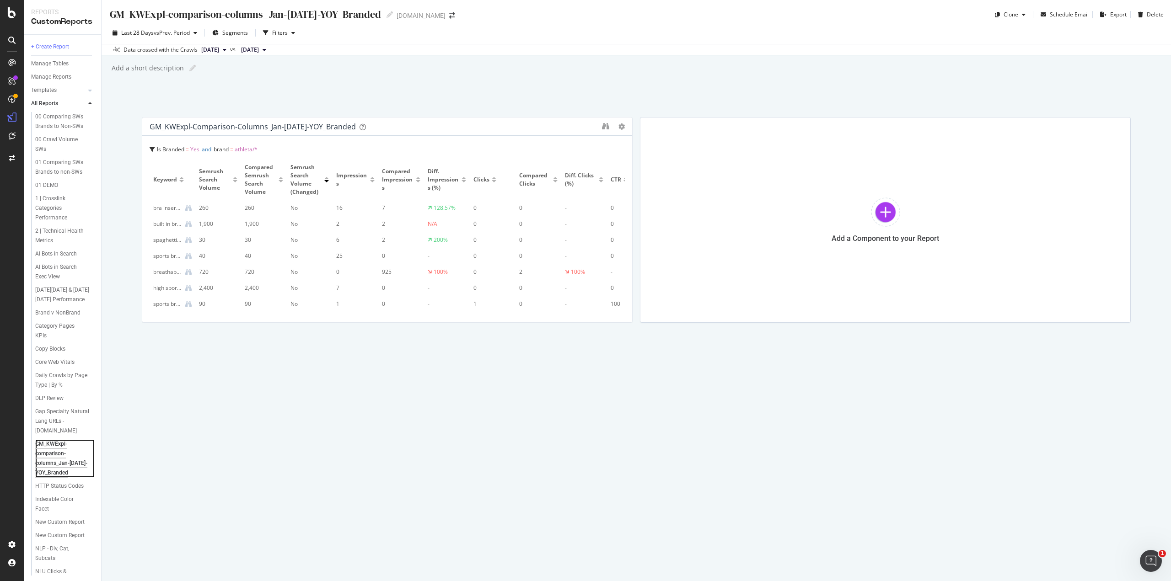
click at [49, 472] on div "GM_KWExpl-comparison-columns_Jan-[DATE]-YOY_Branded" at bounding box center [63, 458] width 56 height 38
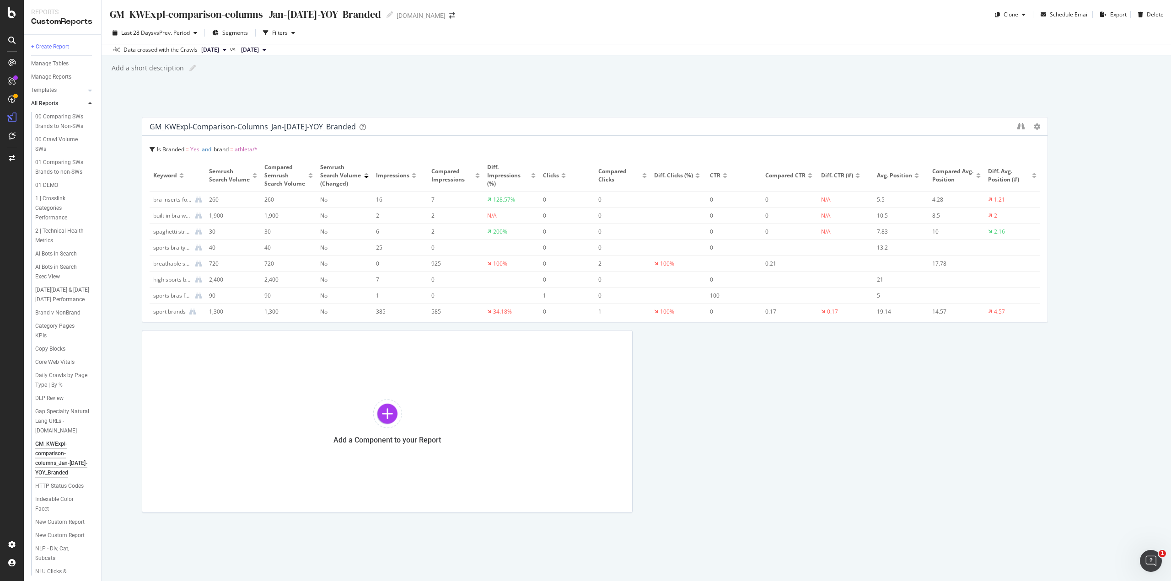
drag, startPoint x: 625, startPoint y: 147, endPoint x: 1084, endPoint y: 154, distance: 459.6
click at [1084, 154] on div "GM_KWExpl-comparison-columns_Jan-Jul-YOY_Branded Is Branded = Yes and brand = a…" at bounding box center [636, 315] width 989 height 396
click at [5, 548] on div at bounding box center [12, 544] width 22 height 15
click at [8, 545] on icon at bounding box center [11, 544] width 9 height 9
click at [10, 545] on icon at bounding box center [11, 544] width 9 height 9
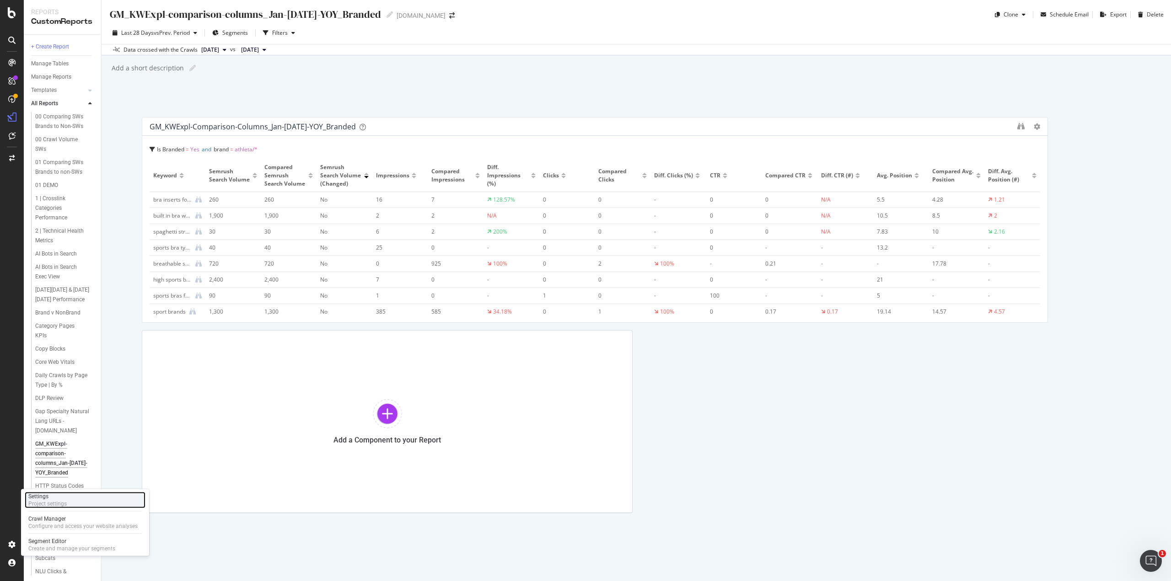
click at [62, 500] on div "Settings" at bounding box center [47, 496] width 38 height 7
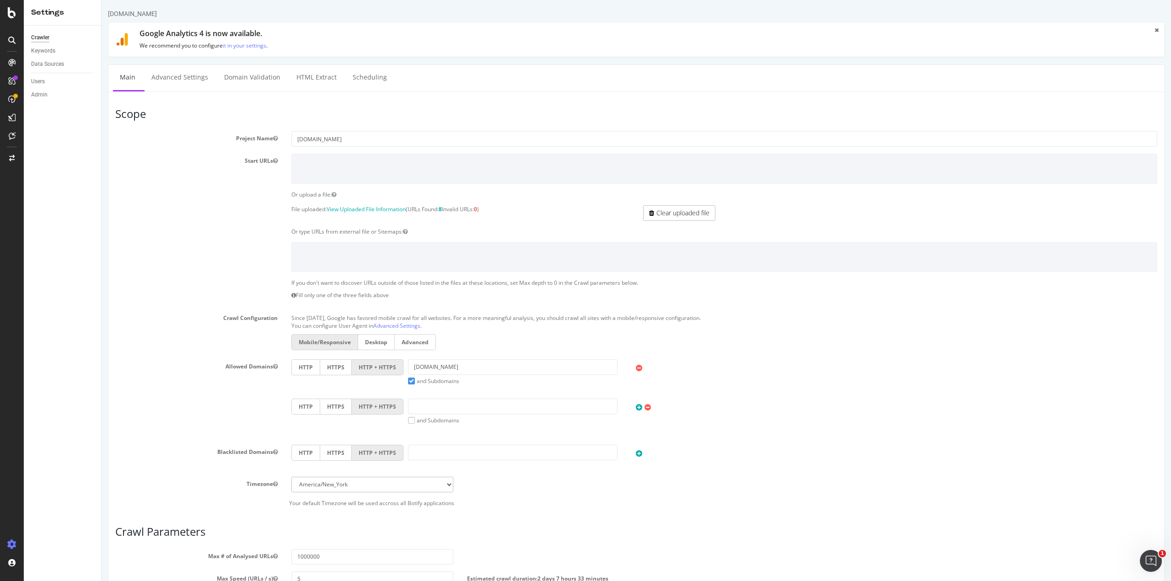
scroll to position [30, 0]
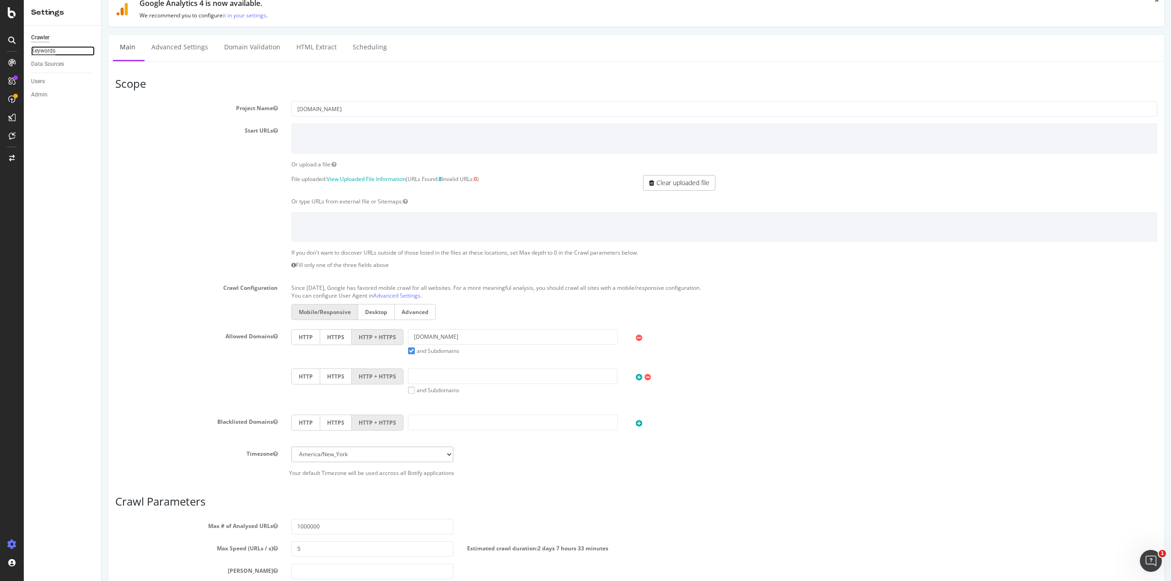
click at [46, 50] on div "Keywords" at bounding box center [43, 51] width 24 height 10
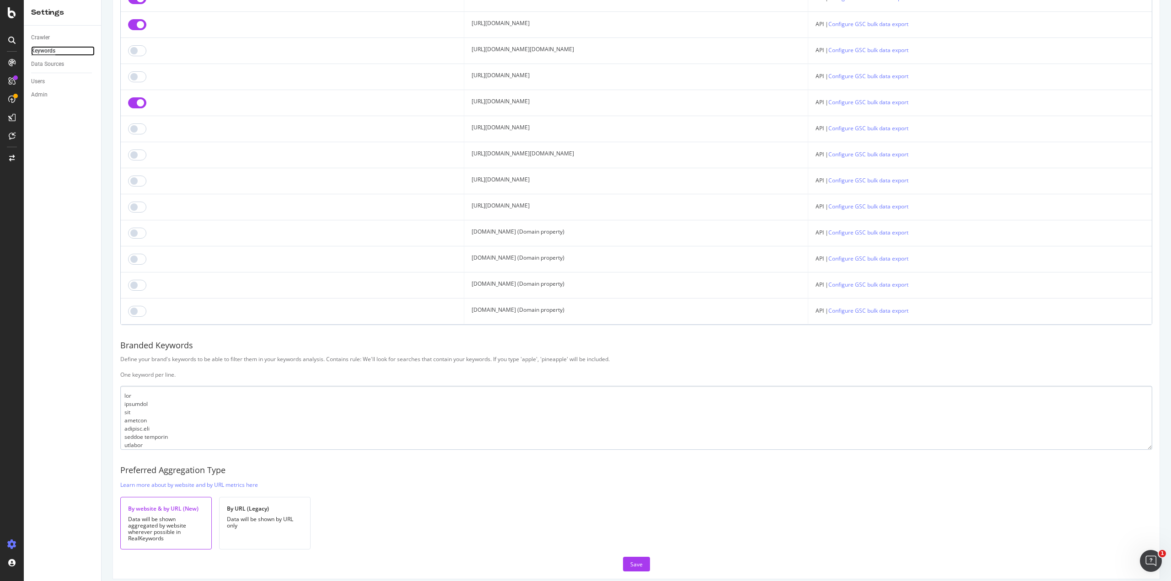
scroll to position [631, 0]
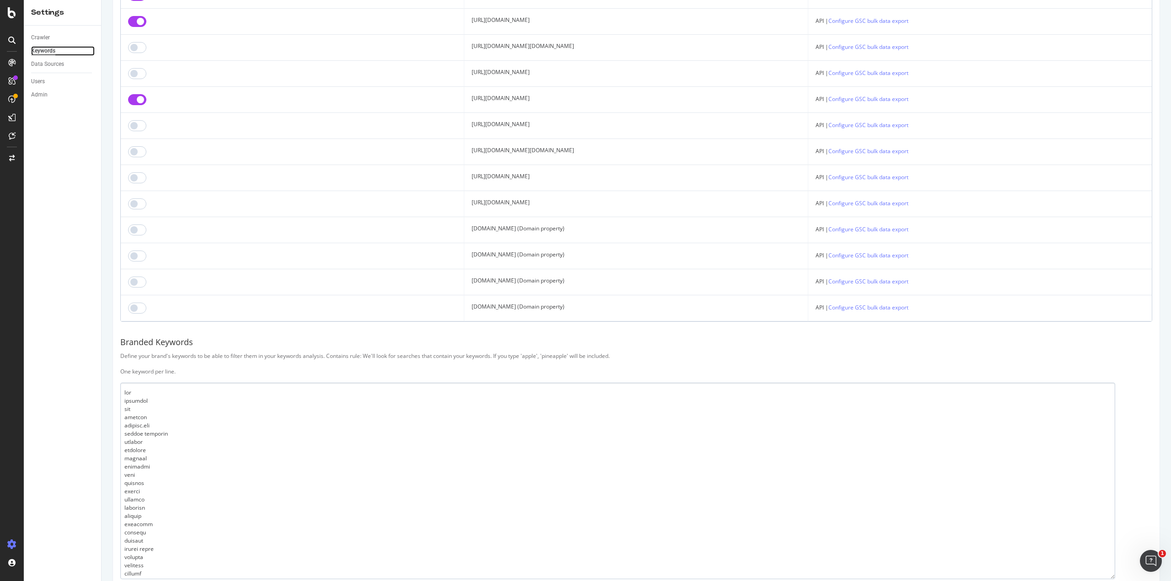
drag, startPoint x: 1143, startPoint y: 437, endPoint x: 1111, endPoint y: 573, distance: 139.5
click at [1111, 573] on textarea at bounding box center [617, 481] width 995 height 197
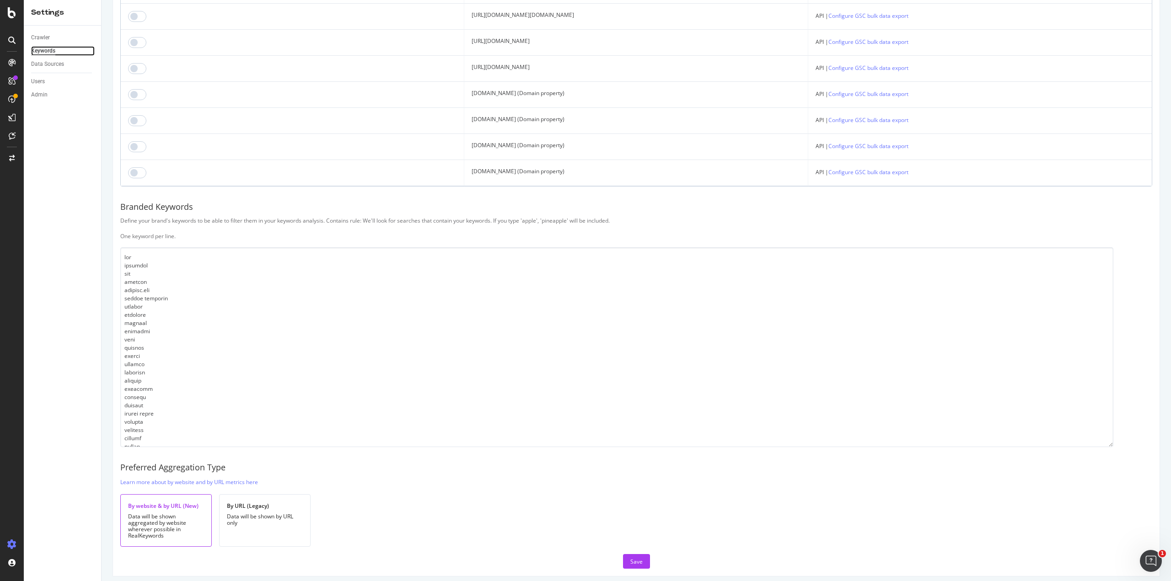
scroll to position [767, 0]
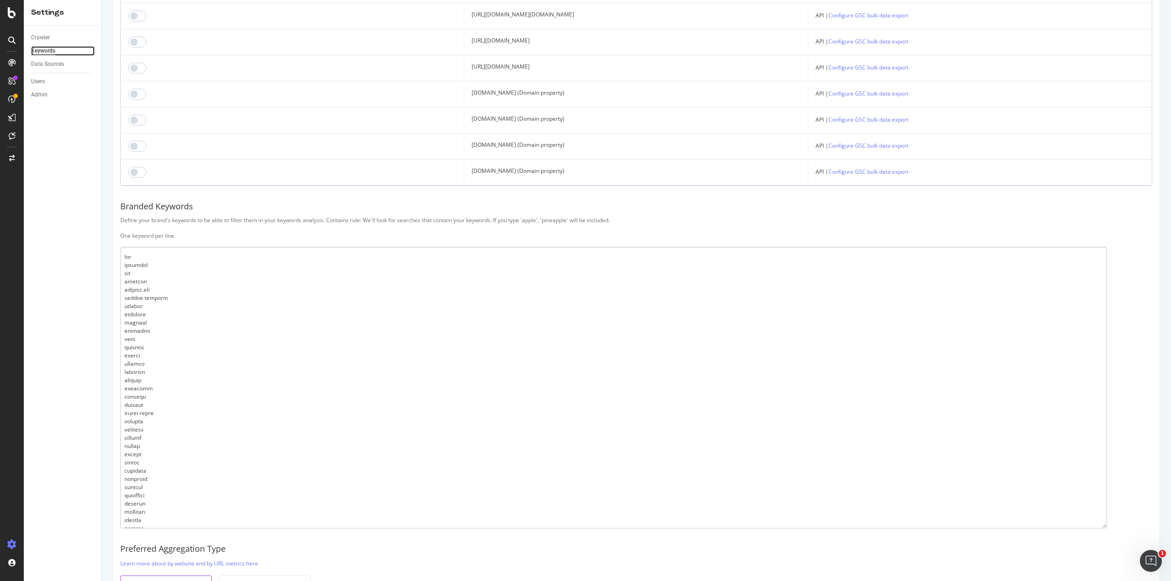
drag, startPoint x: 1109, startPoint y: 439, endPoint x: 1103, endPoint y: 522, distance: 83.0
click at [1103, 522] on textarea at bounding box center [613, 388] width 986 height 282
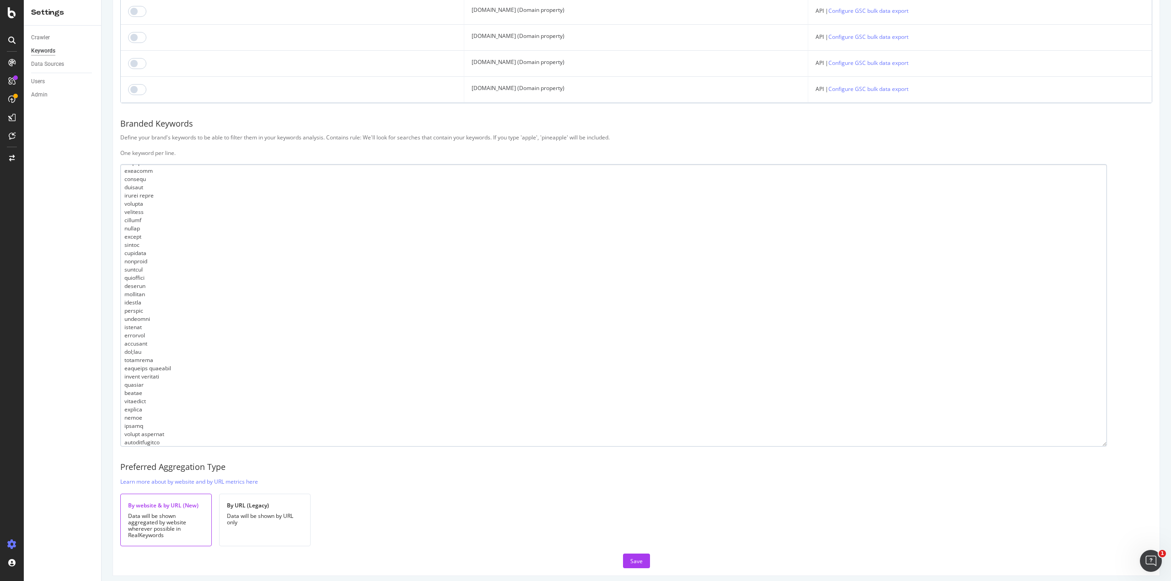
scroll to position [152, 0]
click at [131, 223] on textarea at bounding box center [613, 305] width 986 height 283
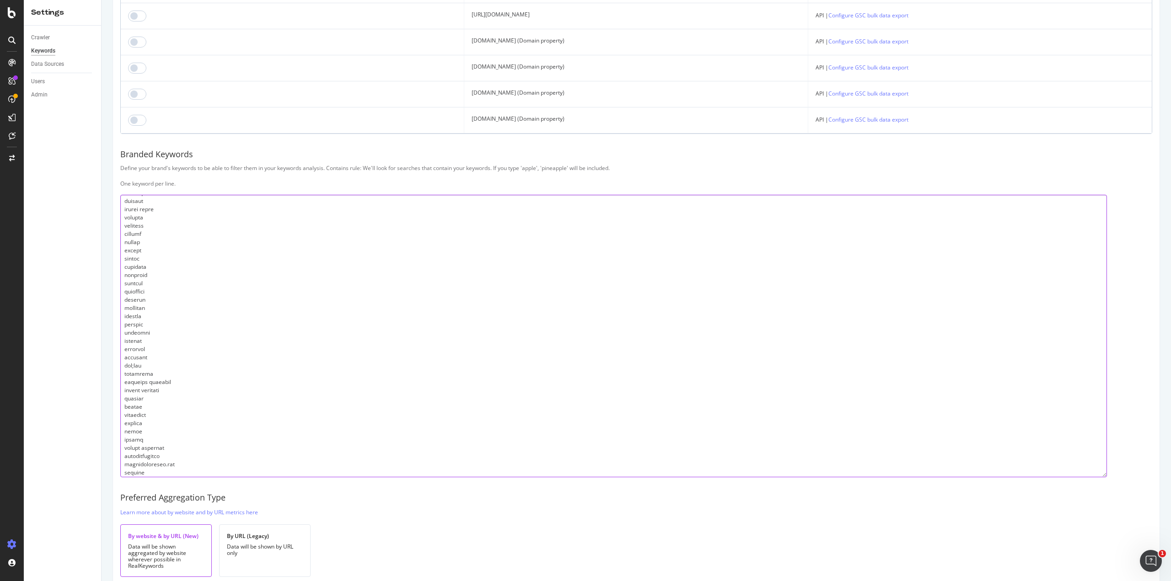
scroll to position [605, 0]
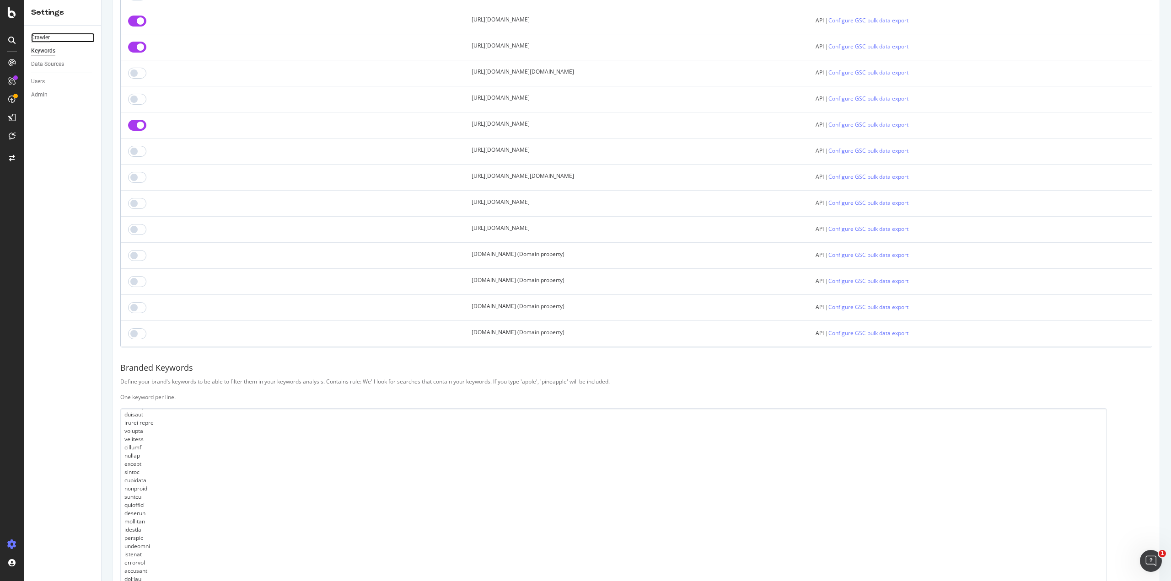
click at [36, 37] on div "Crawler" at bounding box center [40, 38] width 19 height 10
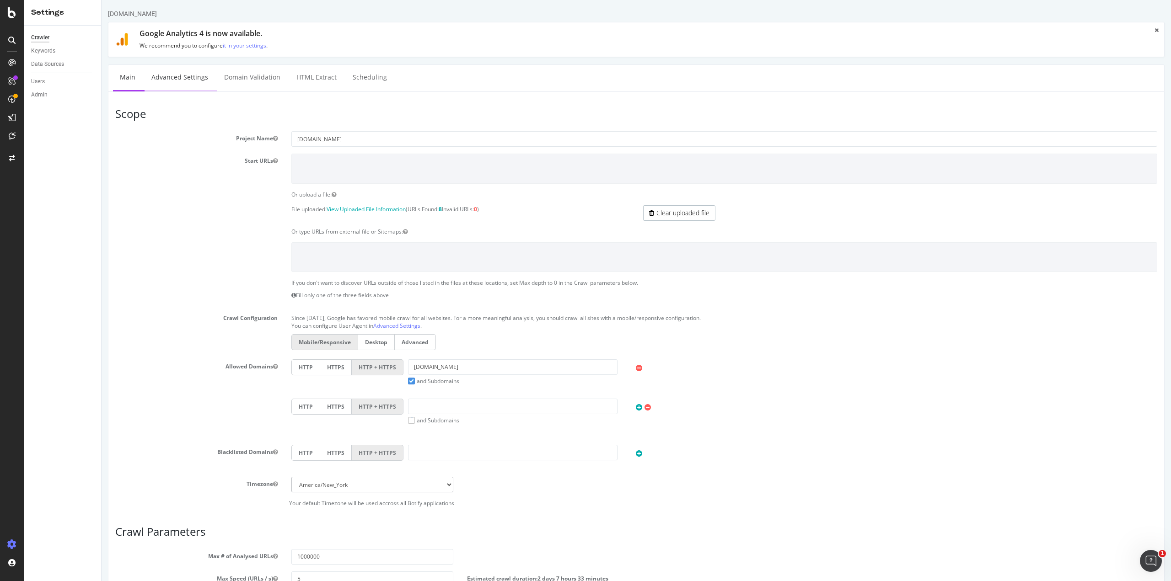
click at [176, 79] on link "Advanced Settings" at bounding box center [179, 77] width 70 height 25
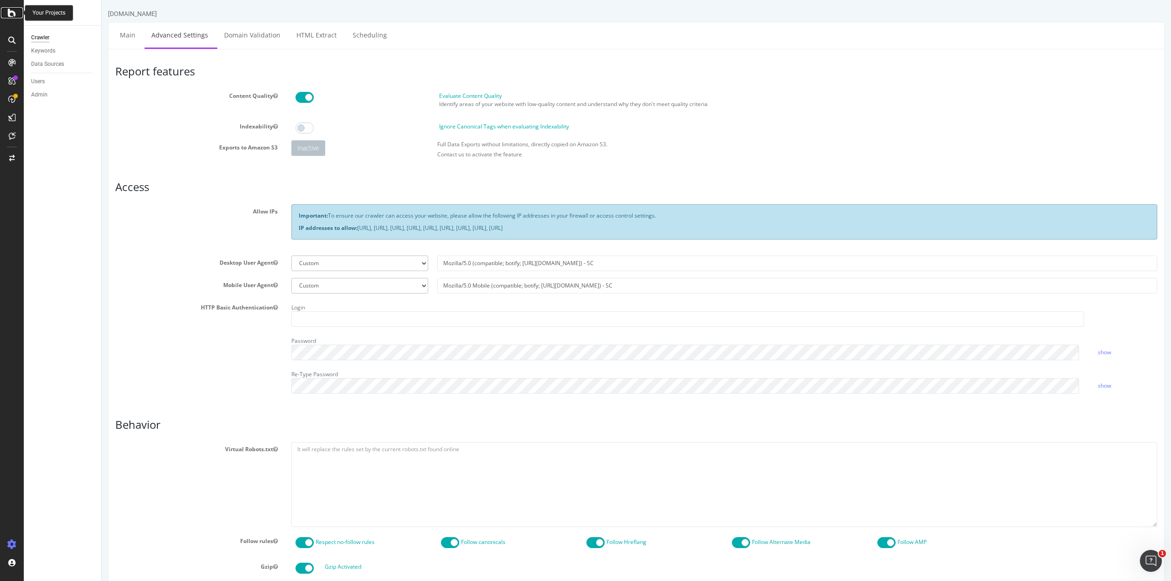
click at [16, 15] on icon at bounding box center [12, 12] width 8 height 11
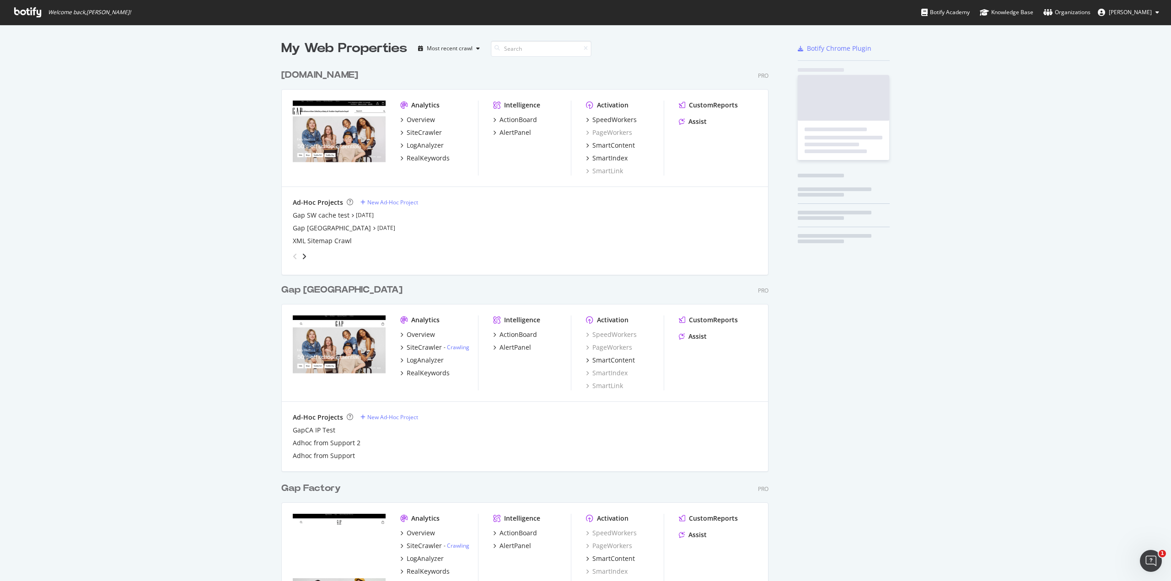
scroll to position [574, 1156]
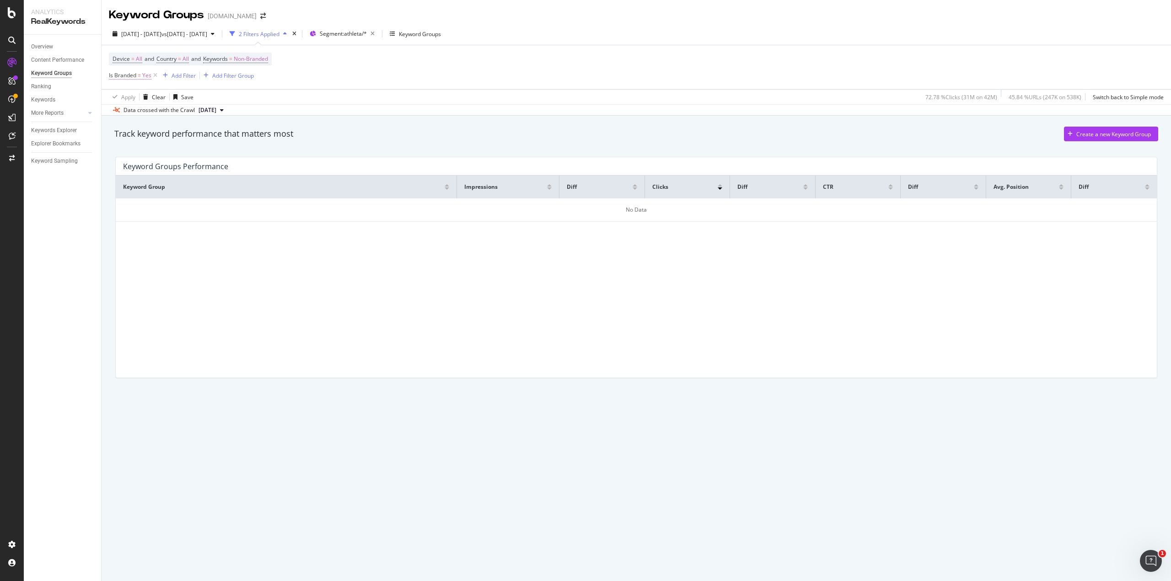
click at [146, 76] on span "Yes" at bounding box center [146, 75] width 9 height 13
click at [131, 96] on icon at bounding box center [129, 96] width 6 height 5
click at [121, 127] on span "No" at bounding box center [124, 128] width 7 height 8
click at [254, 58] on span "Non-Branded" at bounding box center [251, 59] width 34 height 13
click at [250, 79] on span "Non-Branded" at bounding box center [236, 80] width 38 height 8
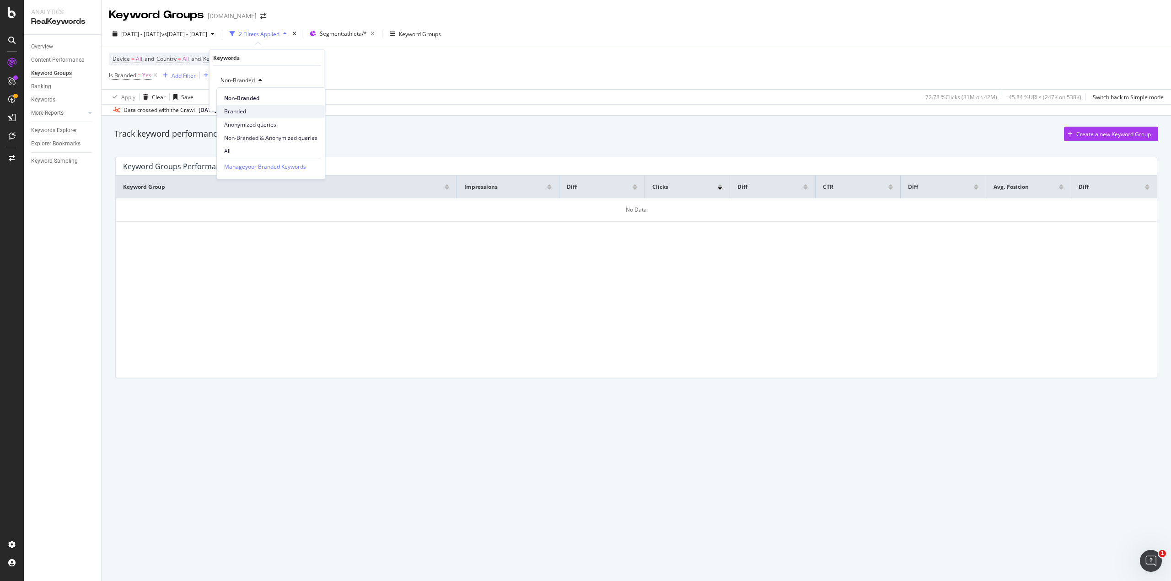
click at [237, 111] on span "Branded" at bounding box center [270, 111] width 93 height 8
click at [314, 94] on div "Branded Cancel Add filter Apply" at bounding box center [266, 89] width 115 height 46
click at [311, 97] on div "Apply" at bounding box center [310, 100] width 14 height 8
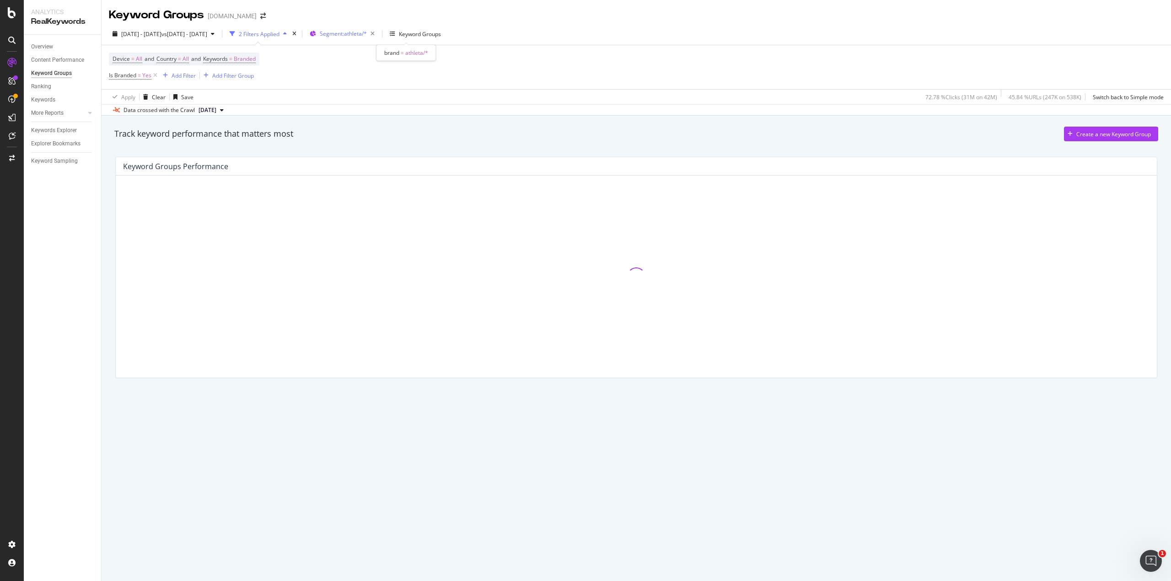
click at [367, 35] on span "Segment: athleta/*" at bounding box center [343, 34] width 47 height 8
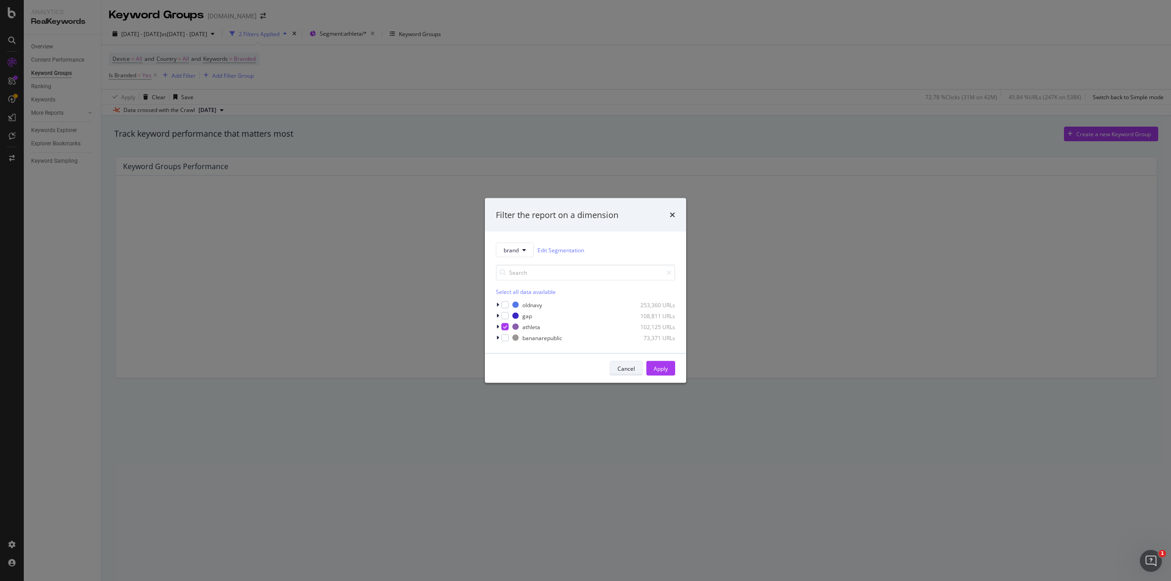
click at [619, 366] on div "Cancel" at bounding box center [625, 368] width 17 height 8
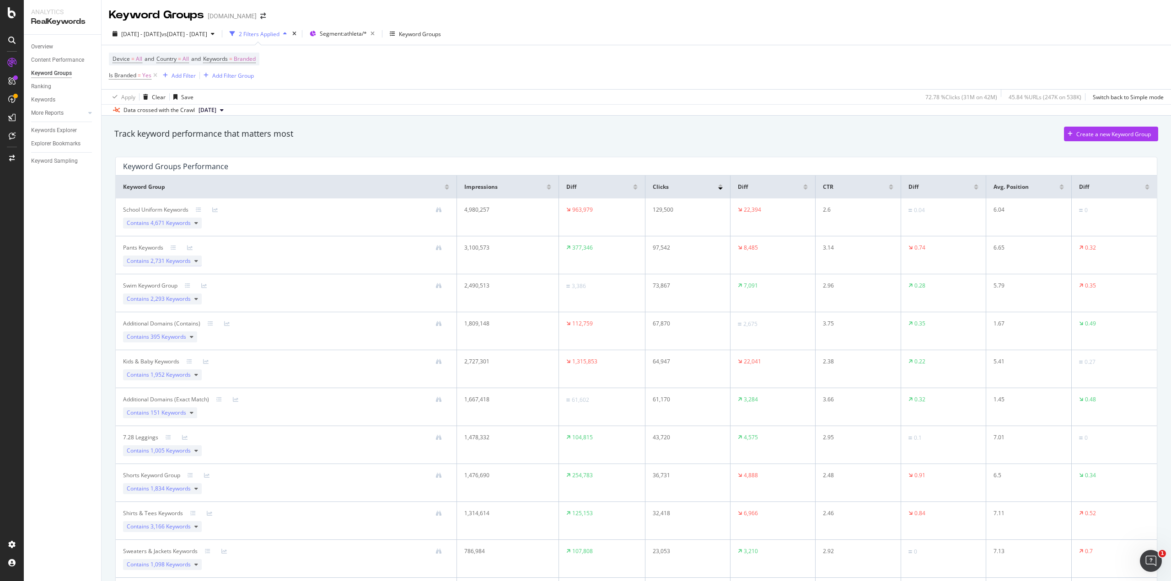
click at [197, 262] on icon at bounding box center [196, 260] width 4 height 5
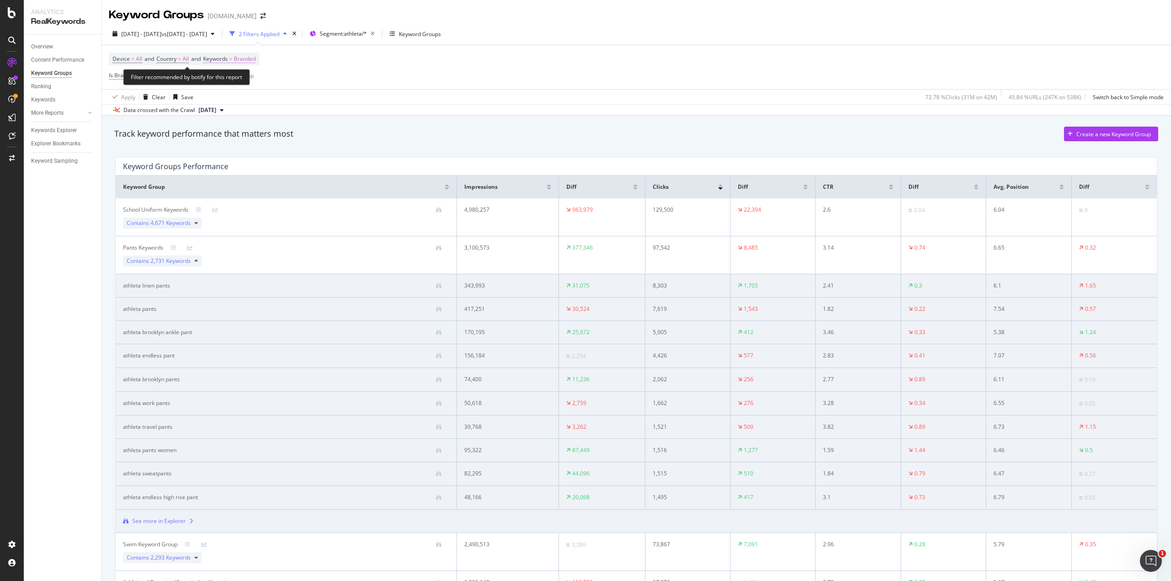
click at [254, 60] on span "Branded" at bounding box center [245, 59] width 22 height 13
click at [230, 80] on span "Branded" at bounding box center [230, 80] width 26 height 8
click at [247, 98] on span "Non-Branded" at bounding box center [270, 98] width 93 height 8
click at [312, 101] on div "Apply" at bounding box center [310, 100] width 14 height 8
